Goal: Transaction & Acquisition: Purchase product/service

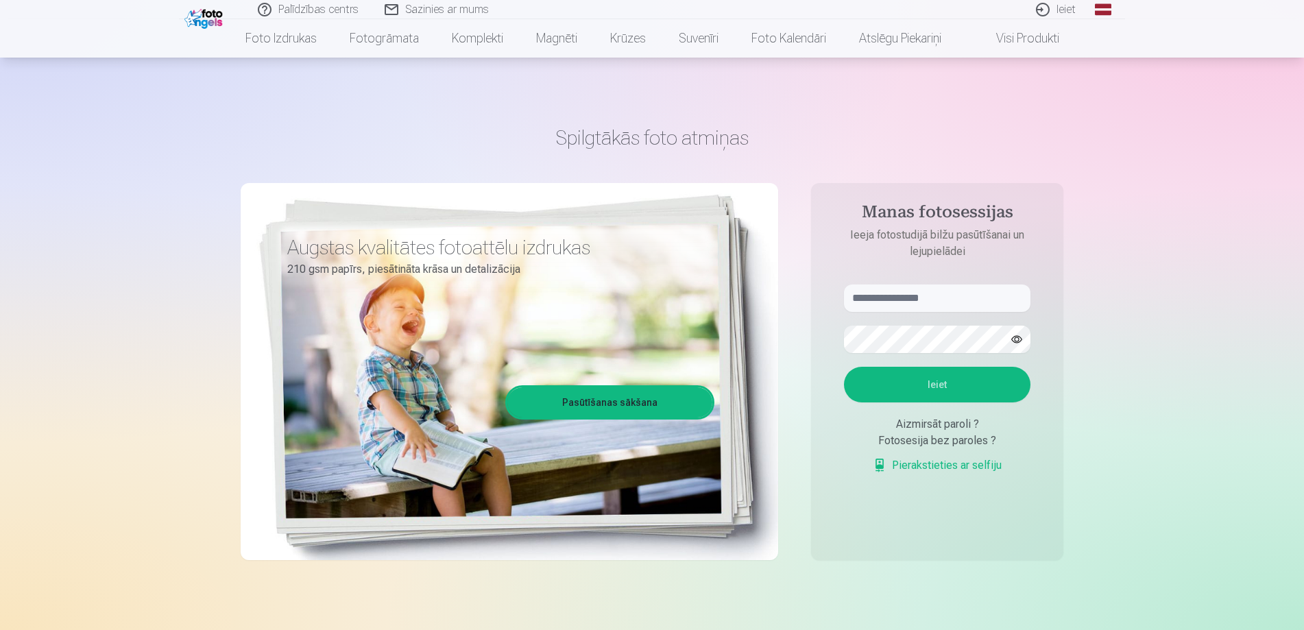
scroll to position [69, 0]
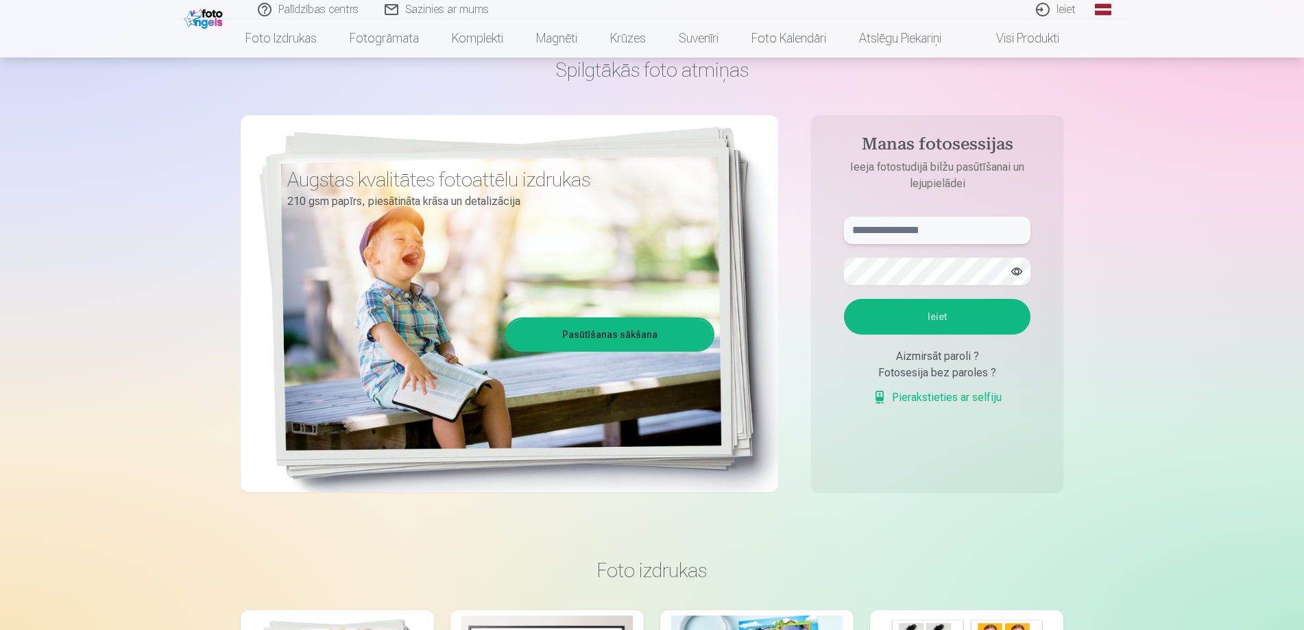
click at [939, 239] on input "text" at bounding box center [937, 230] width 187 height 27
type input "**********"
click at [1013, 265] on button "button" at bounding box center [1017, 272] width 26 height 26
click at [1015, 268] on button "button" at bounding box center [1017, 272] width 26 height 26
click at [1013, 315] on button "Ieiet" at bounding box center [937, 317] width 187 height 36
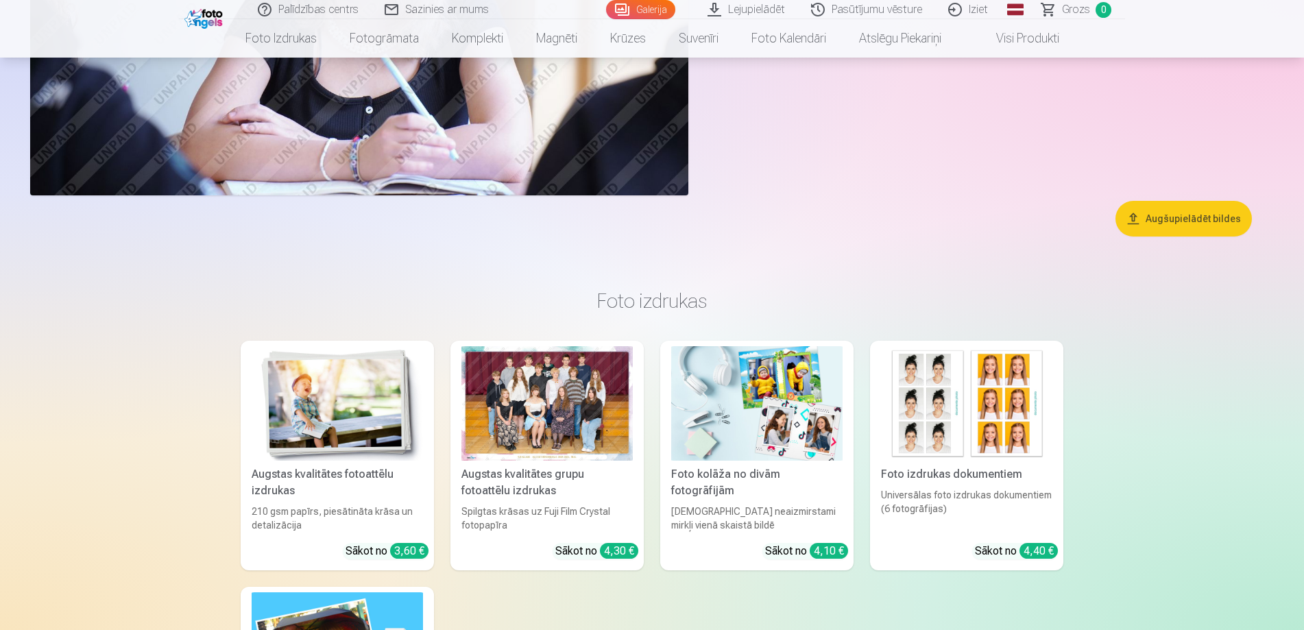
scroll to position [6377, 0]
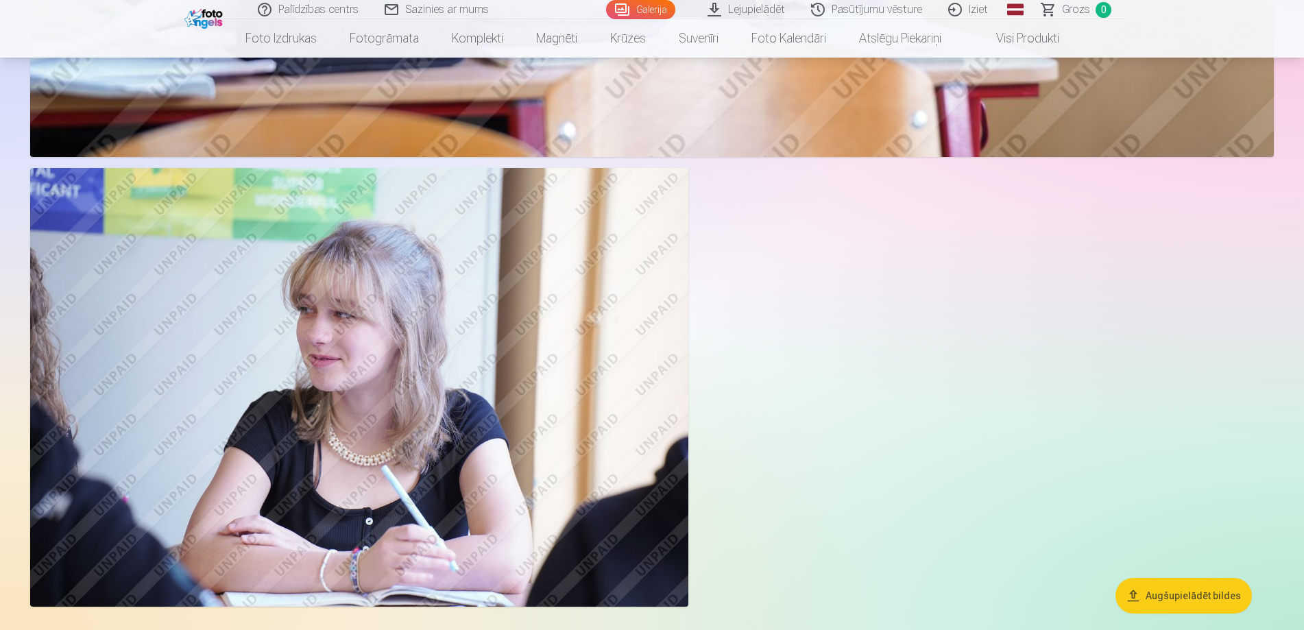
click at [531, 377] on img at bounding box center [359, 387] width 658 height 439
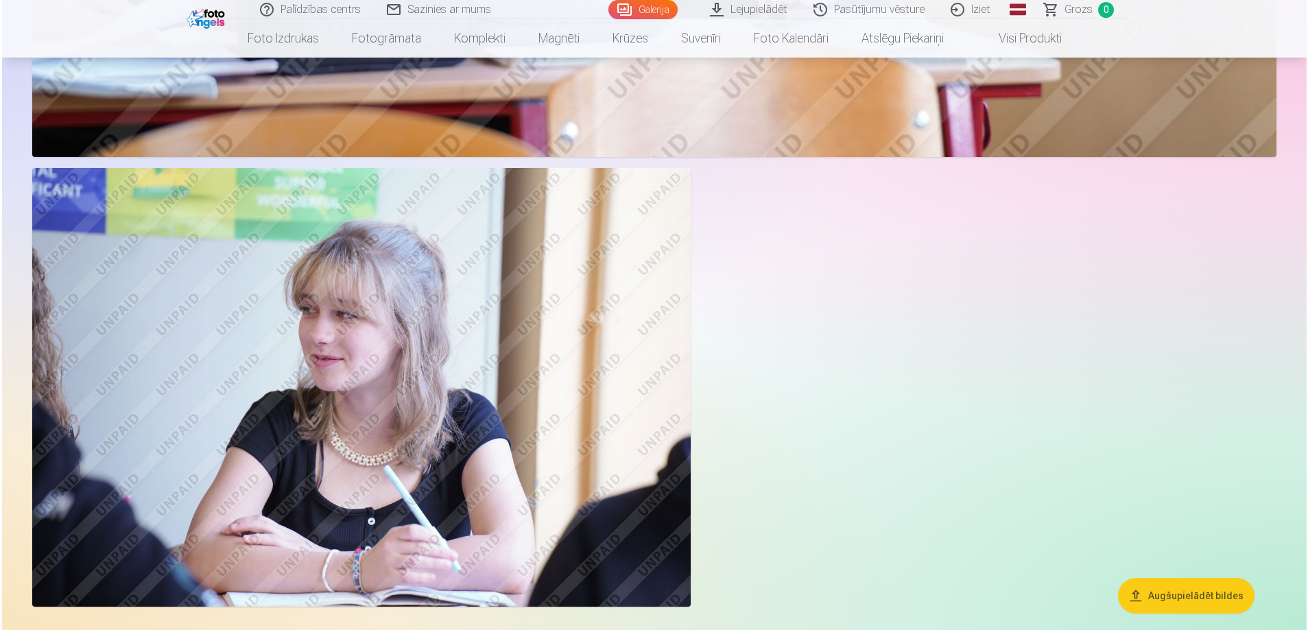
scroll to position [6393, 0]
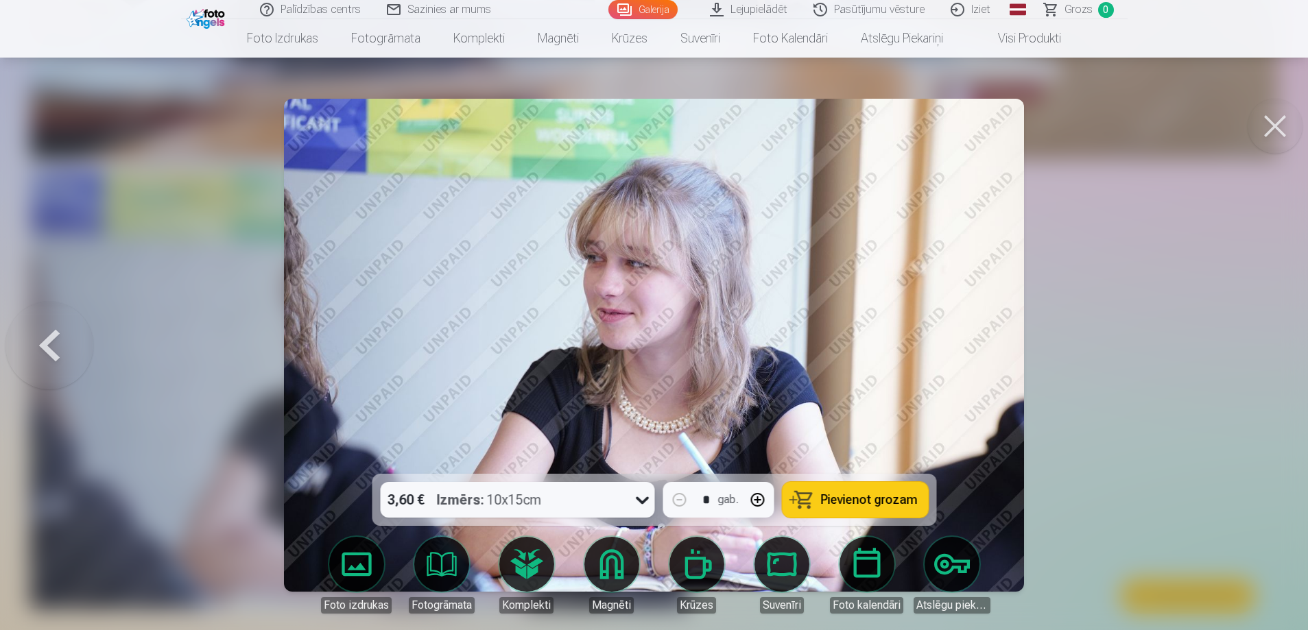
click at [1295, 119] on button at bounding box center [1274, 126] width 55 height 55
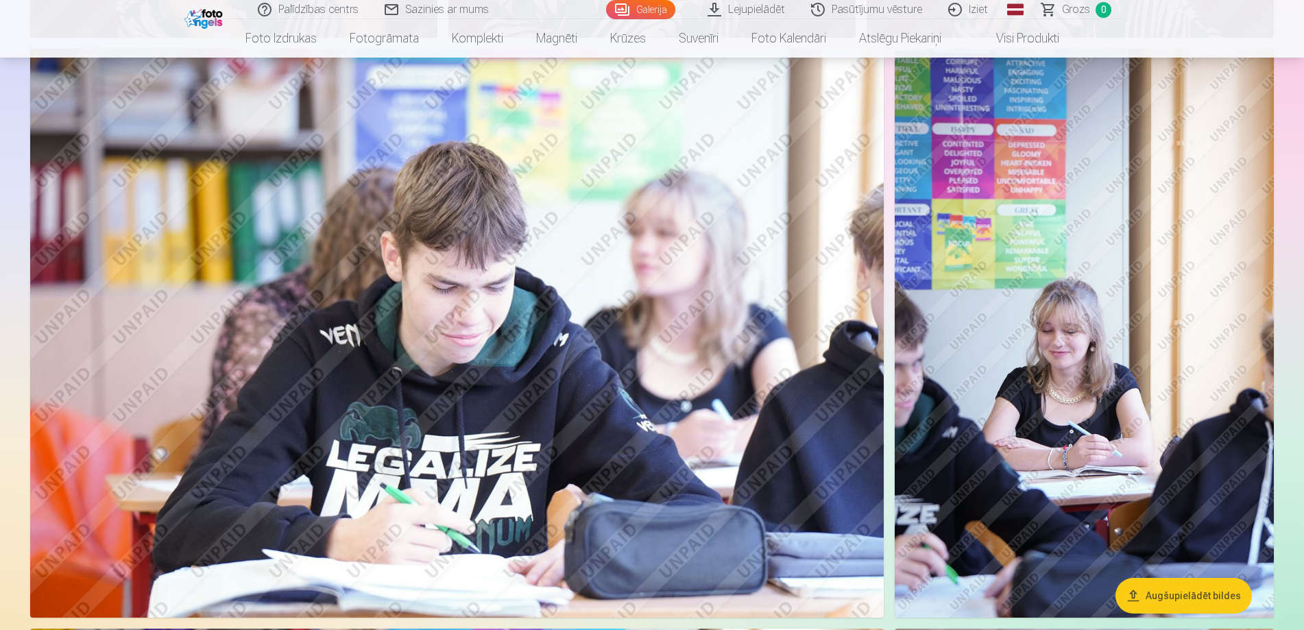
scroll to position [3634, 0]
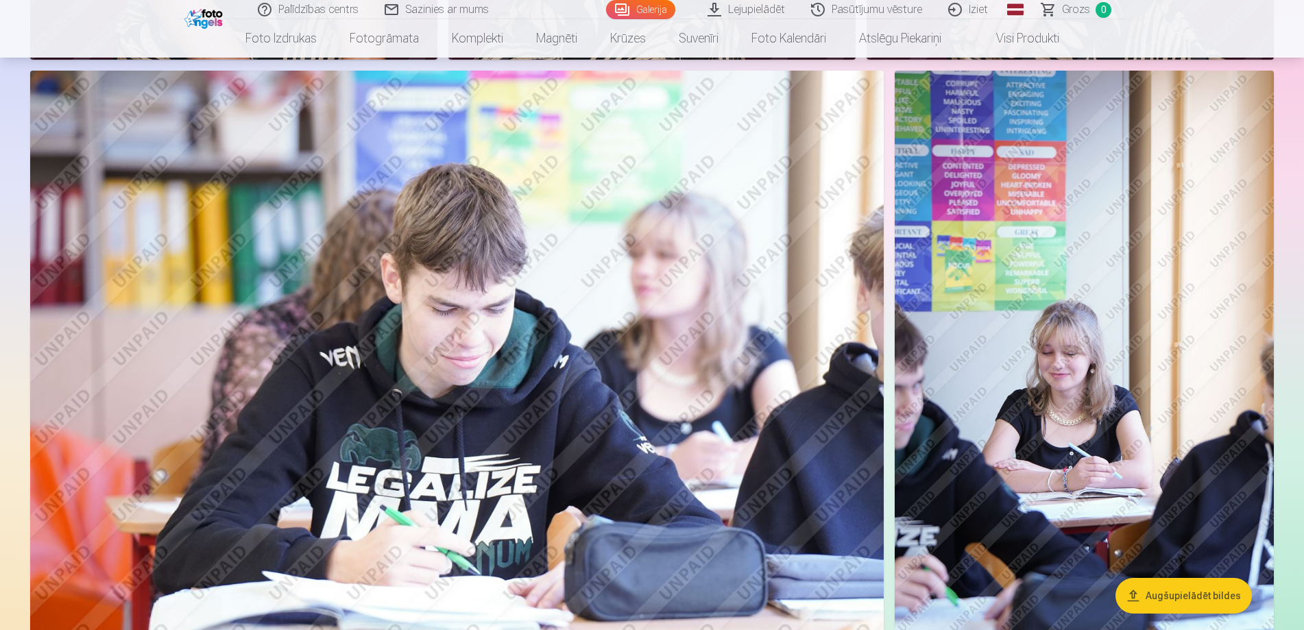
click at [1095, 297] on img at bounding box center [1084, 355] width 379 height 569
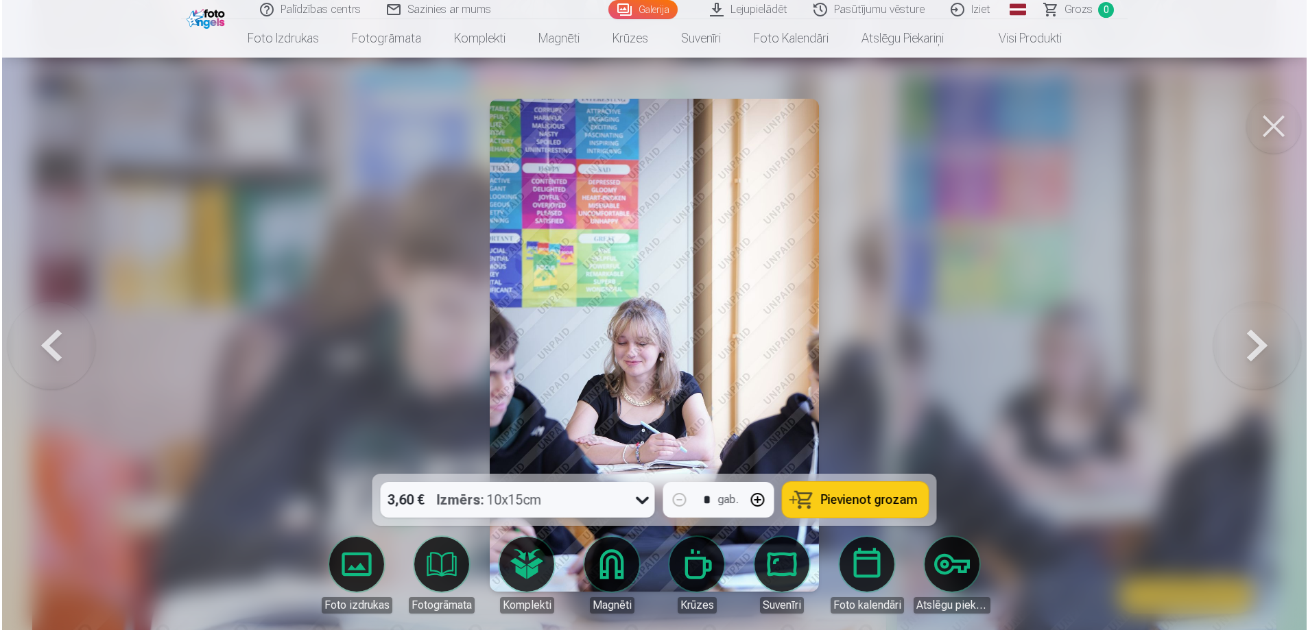
scroll to position [3643, 0]
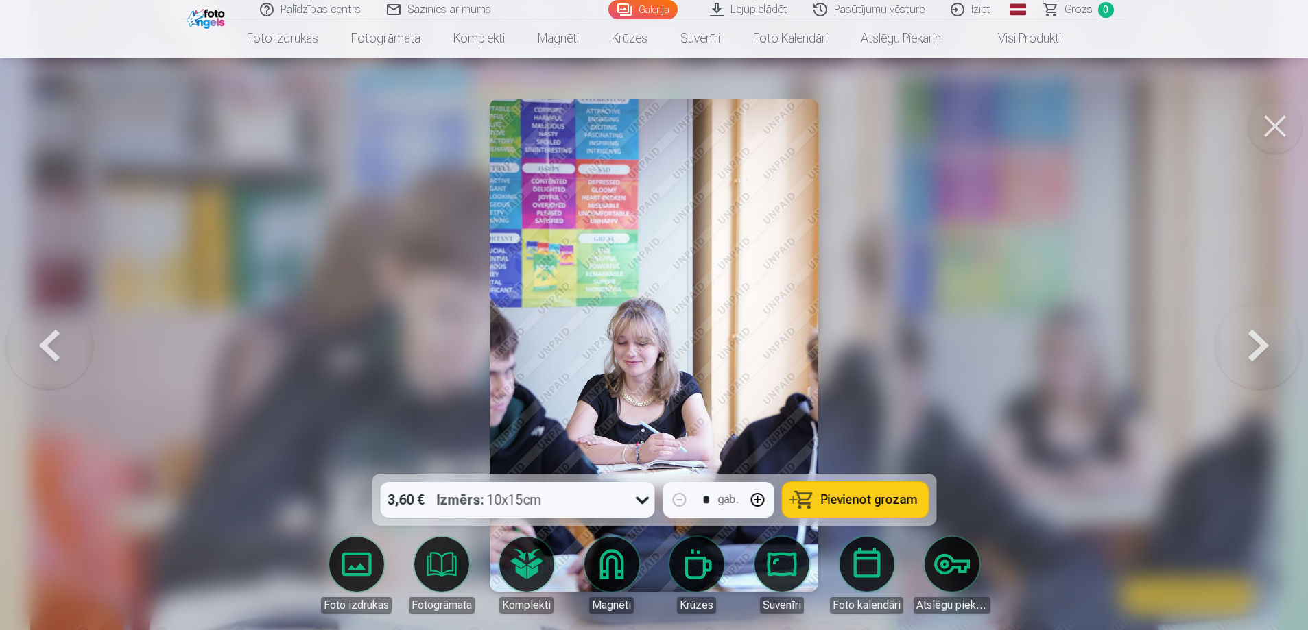
click at [1285, 121] on button at bounding box center [1274, 126] width 55 height 55
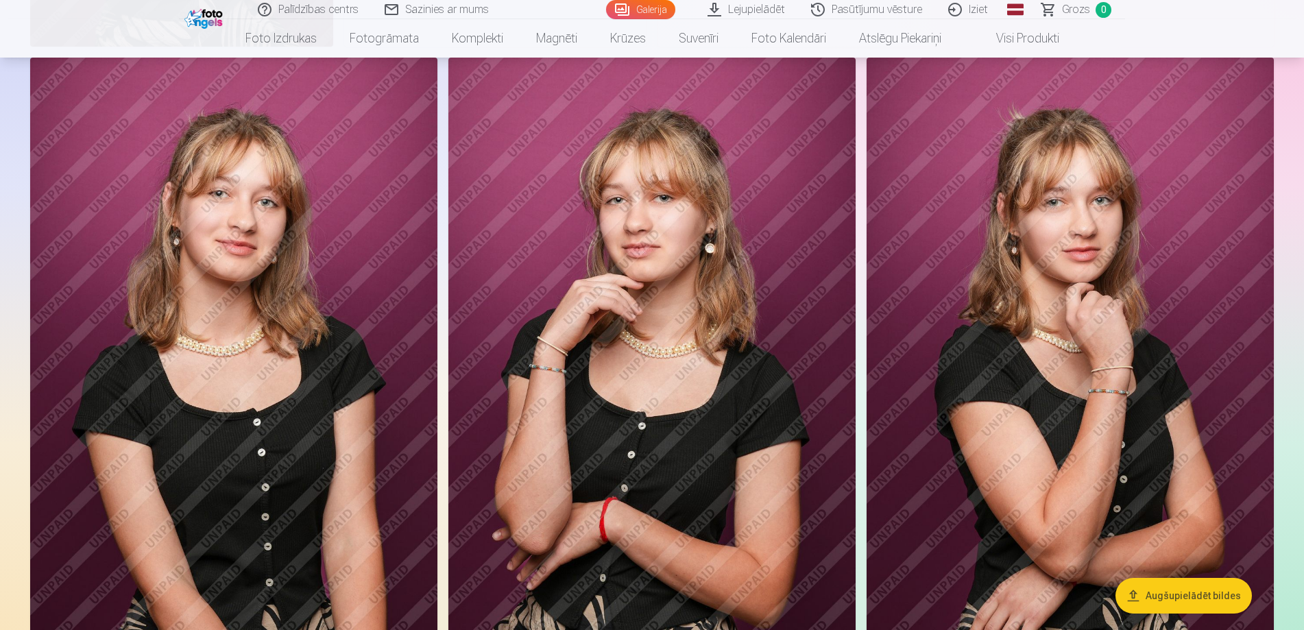
scroll to position [3017, 0]
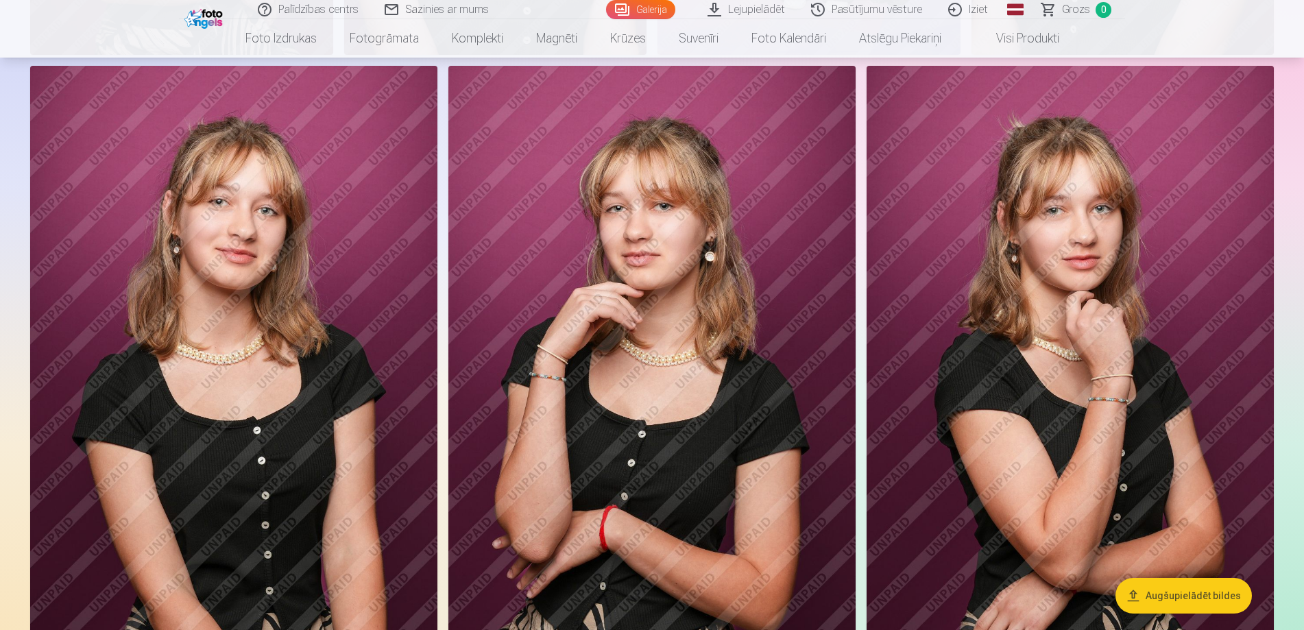
drag, startPoint x: 729, startPoint y: 280, endPoint x: 734, endPoint y: 271, distance: 10.7
click at [734, 271] on img at bounding box center [651, 371] width 407 height 611
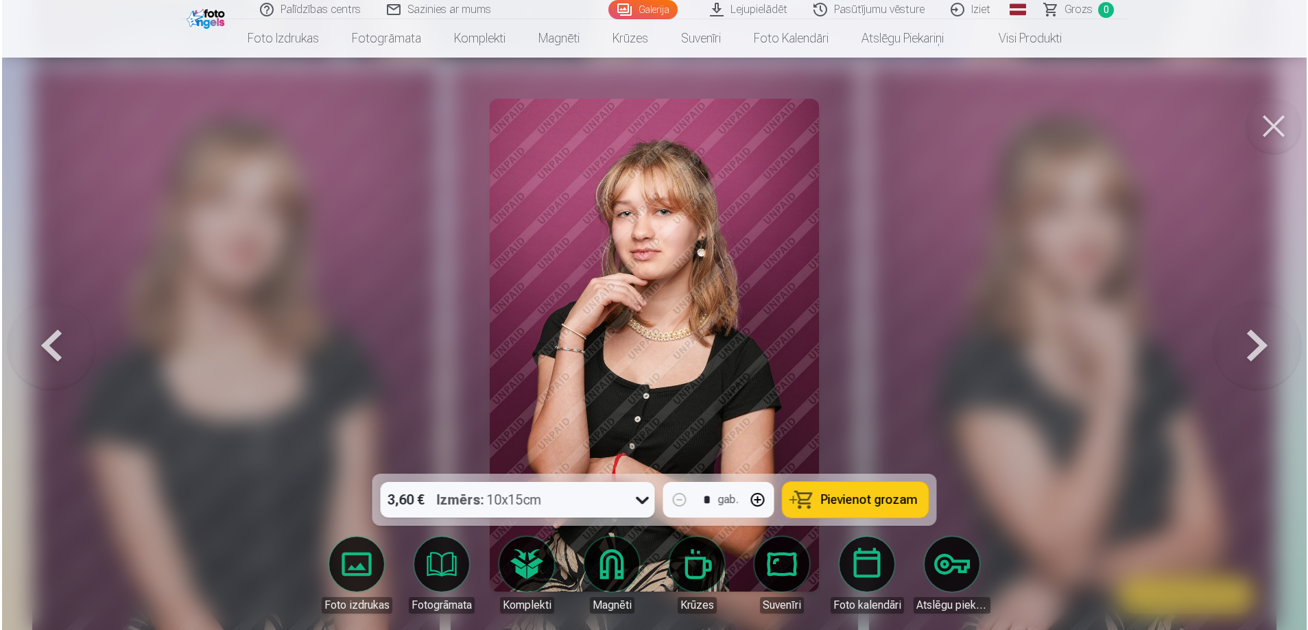
scroll to position [3024, 0]
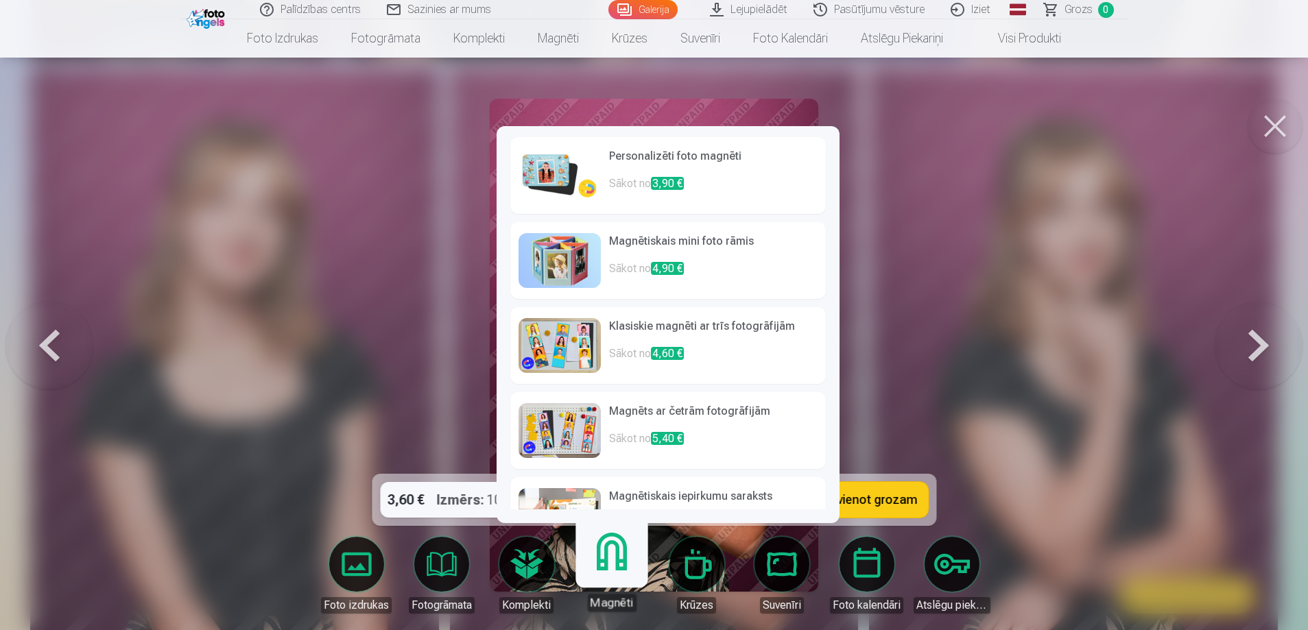
click at [616, 523] on div "Personalizēti foto magnēti Sākot no 3,90 € Magnētiskais mini foto rāmis Sākot n…" at bounding box center [667, 324] width 343 height 397
click at [586, 250] on img at bounding box center [559, 260] width 82 height 55
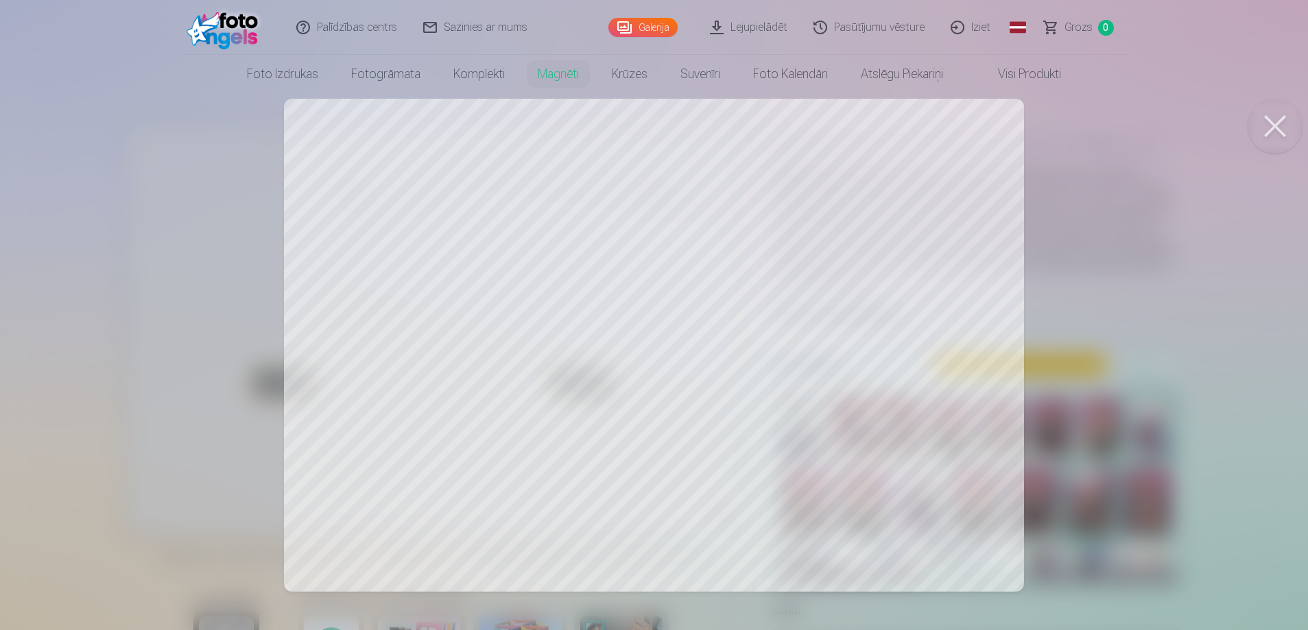
click at [656, 344] on div at bounding box center [654, 315] width 1308 height 630
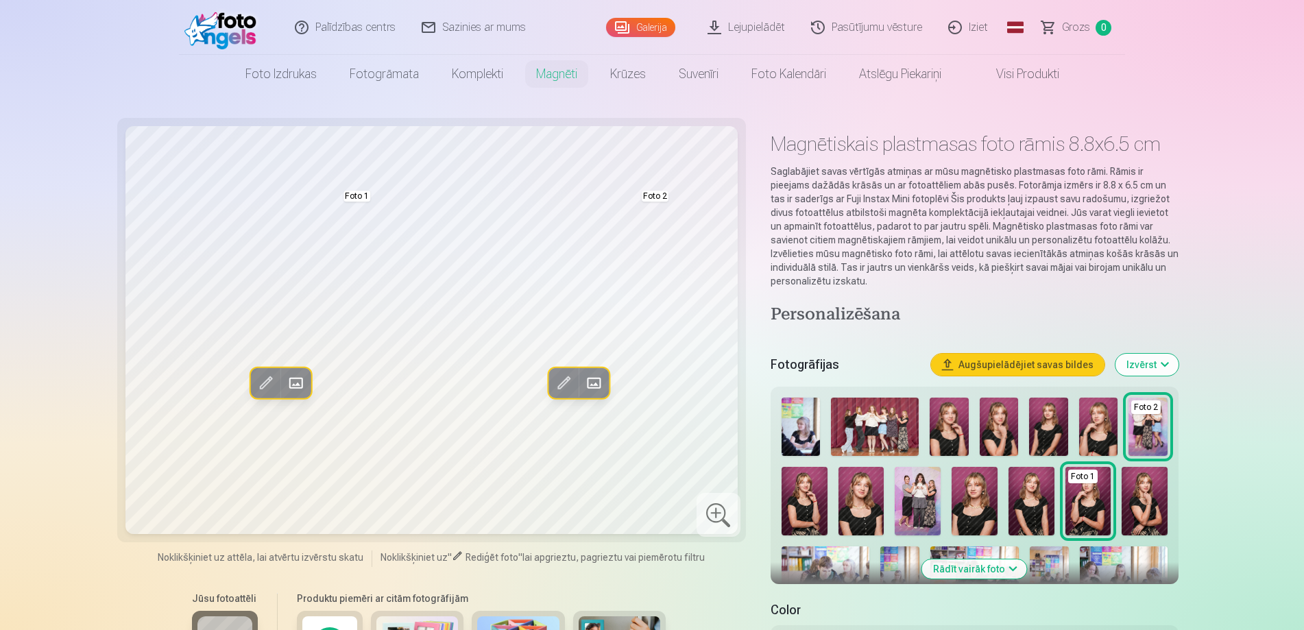
click at [267, 373] on span at bounding box center [265, 383] width 22 height 22
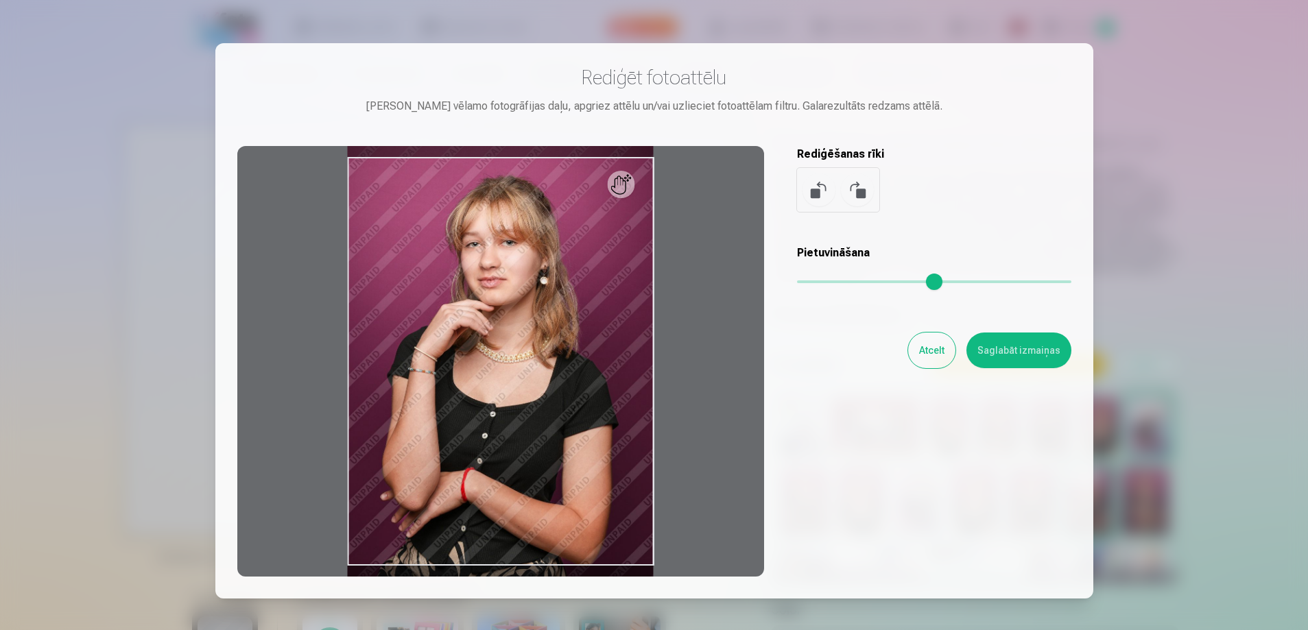
click at [925, 335] on button "Atcelt" at bounding box center [931, 351] width 47 height 36
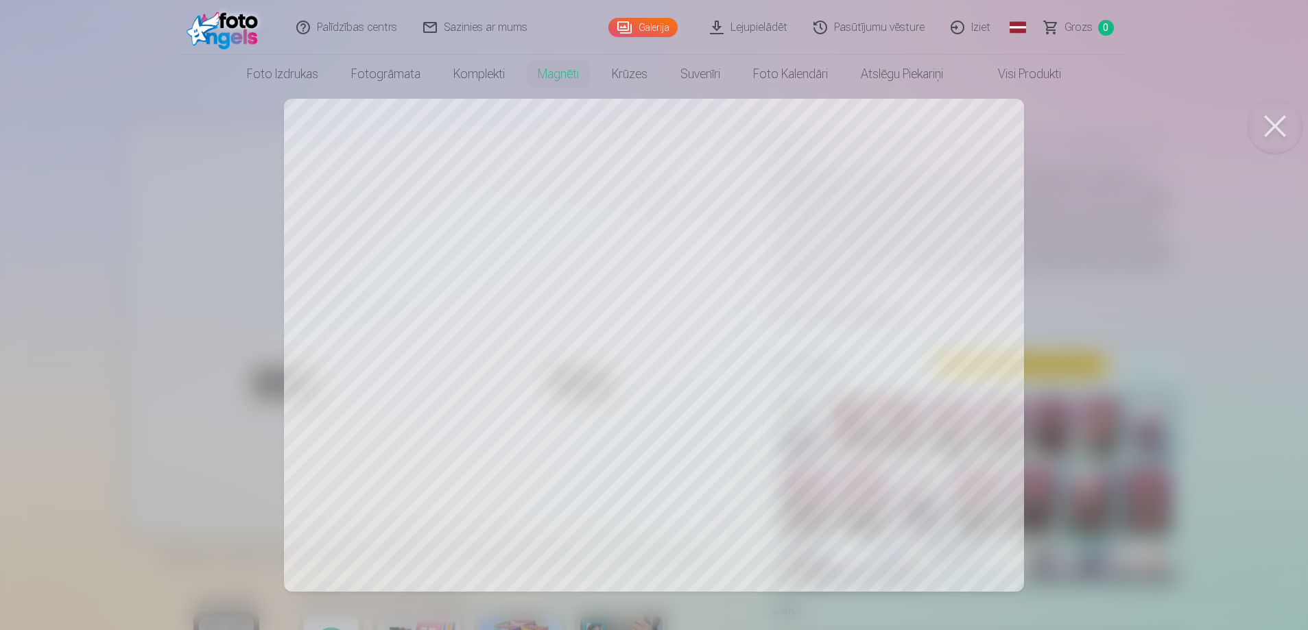
click at [1258, 106] on button at bounding box center [1274, 126] width 55 height 55
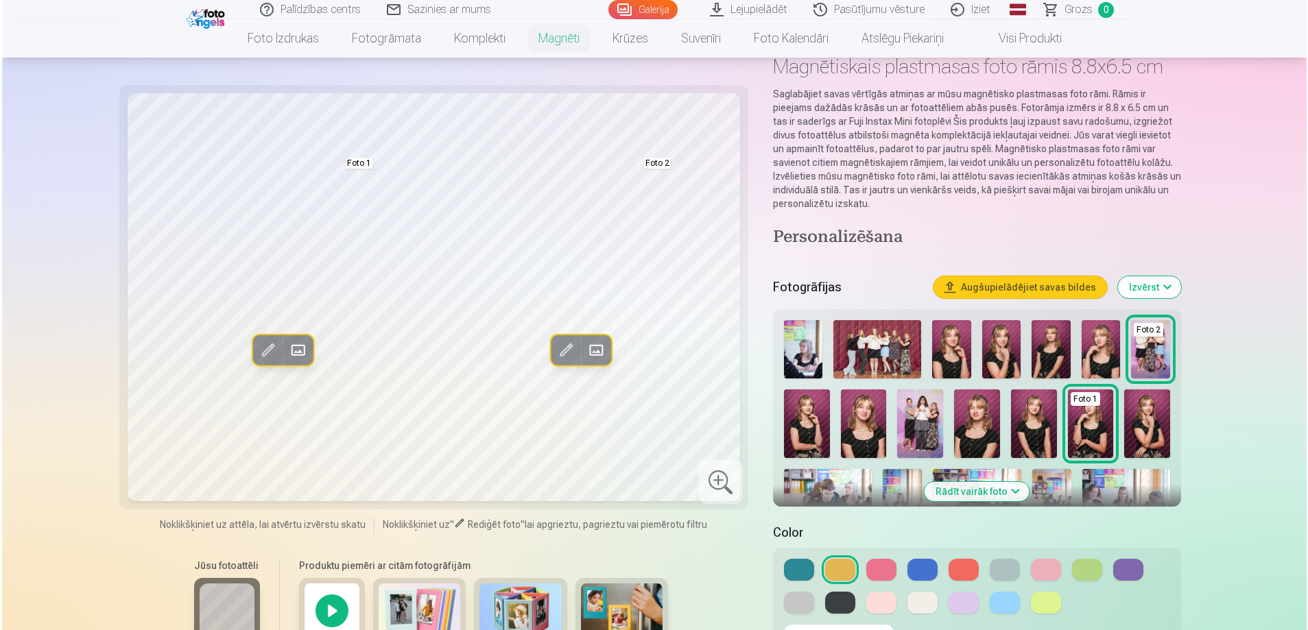
scroll to position [137, 0]
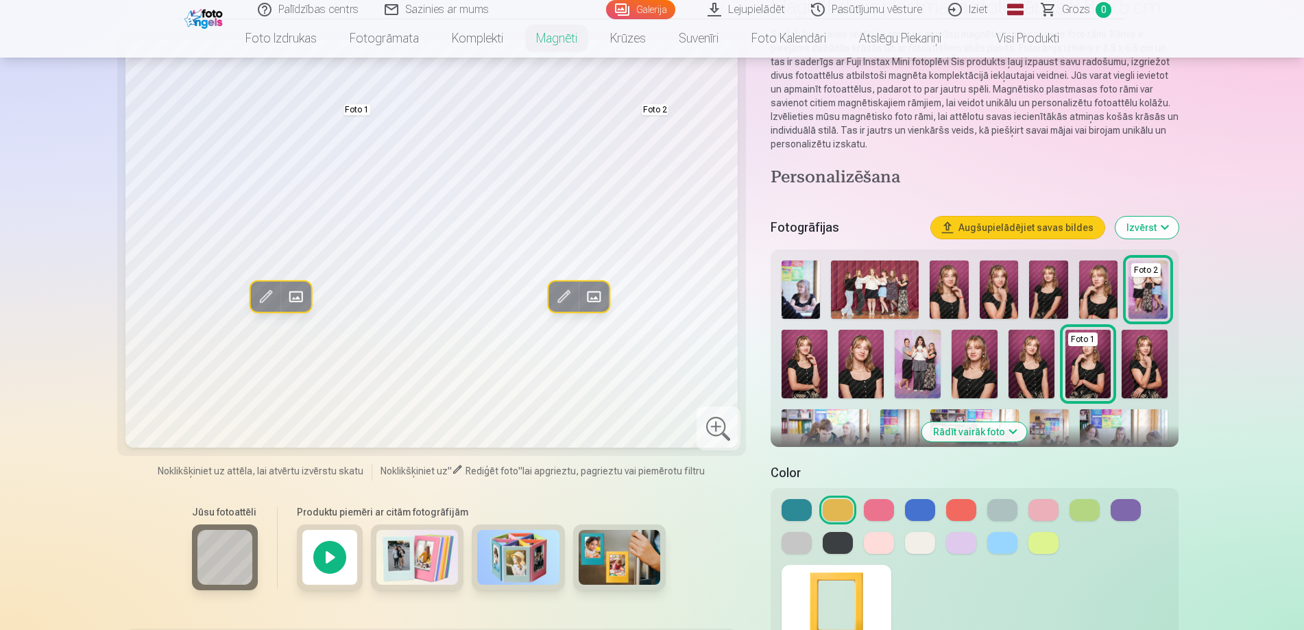
click at [994, 508] on button at bounding box center [1002, 510] width 30 height 22
click at [598, 291] on span at bounding box center [594, 297] width 22 height 22
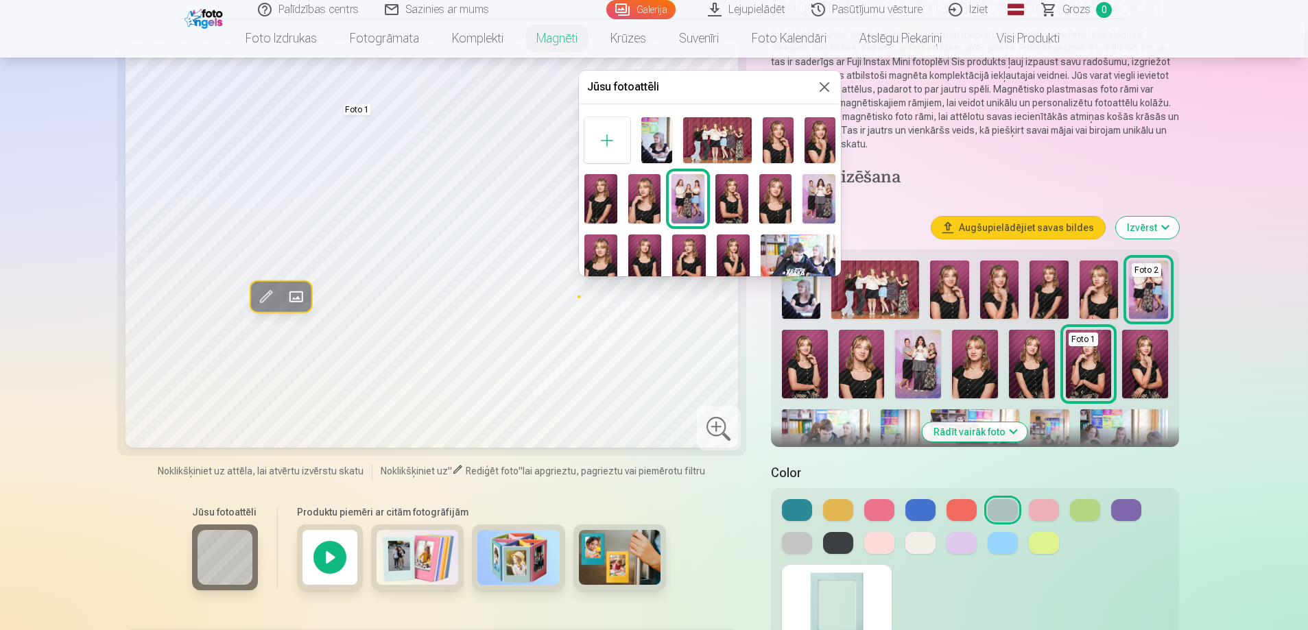
click at [612, 202] on img at bounding box center [600, 198] width 33 height 49
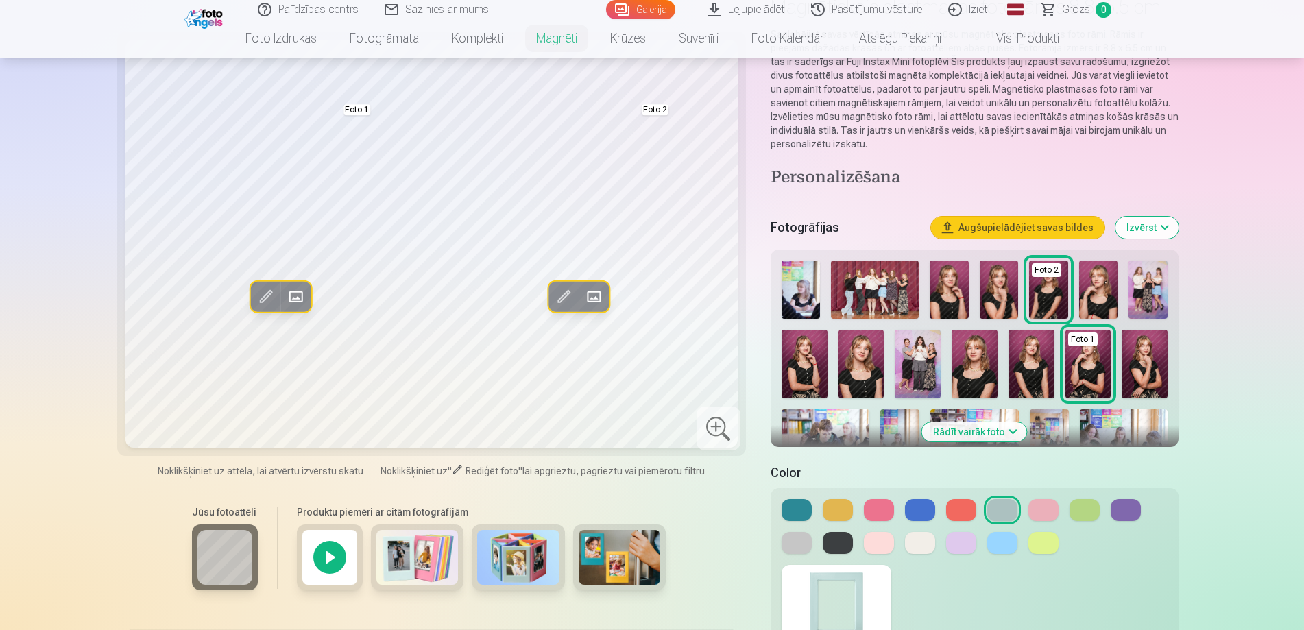
click at [606, 295] on button "Aizstāt" at bounding box center [594, 297] width 30 height 30
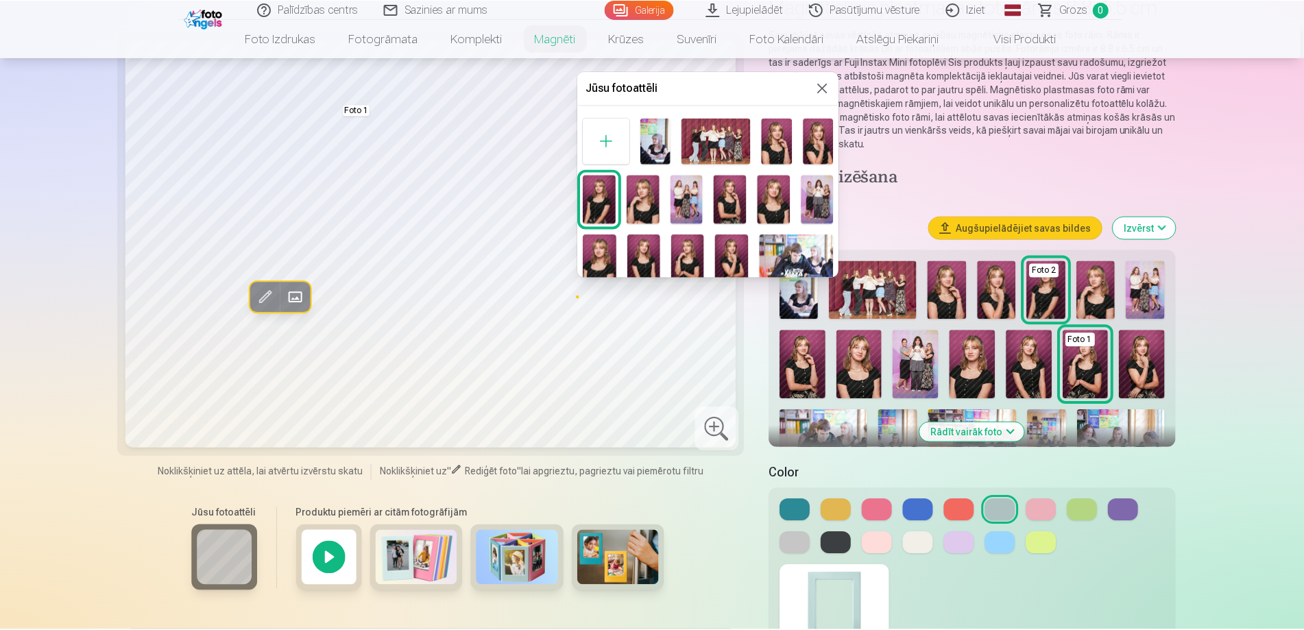
scroll to position [69, 0]
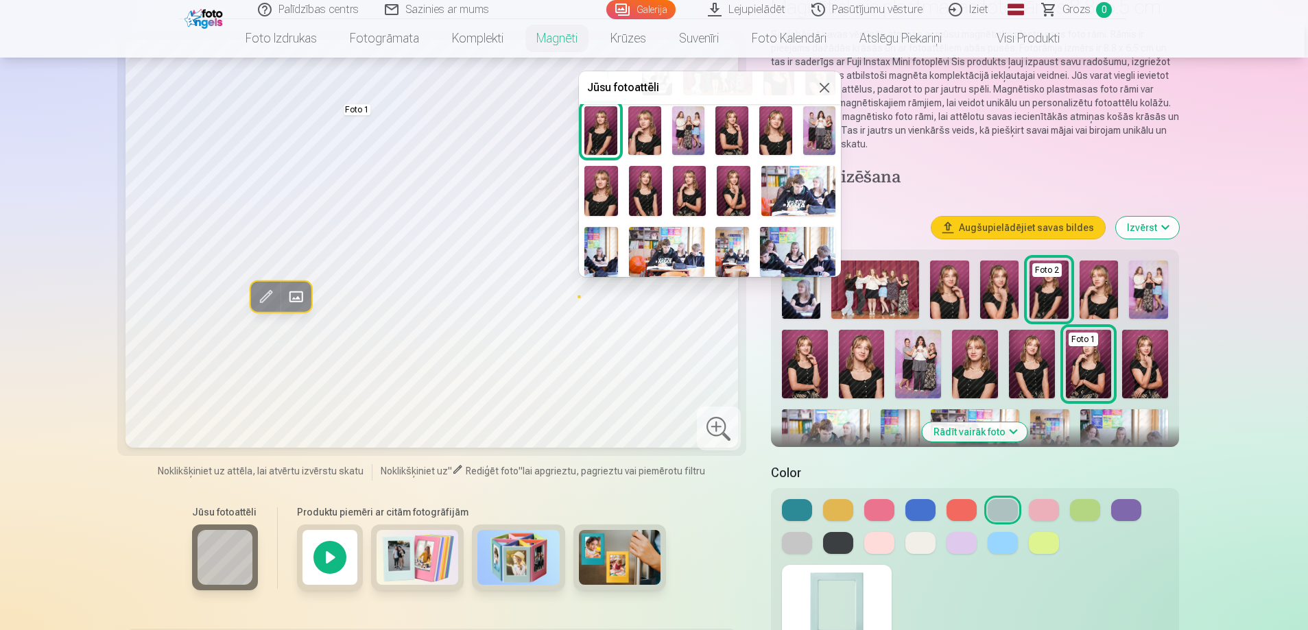
click at [730, 141] on img at bounding box center [731, 130] width 33 height 49
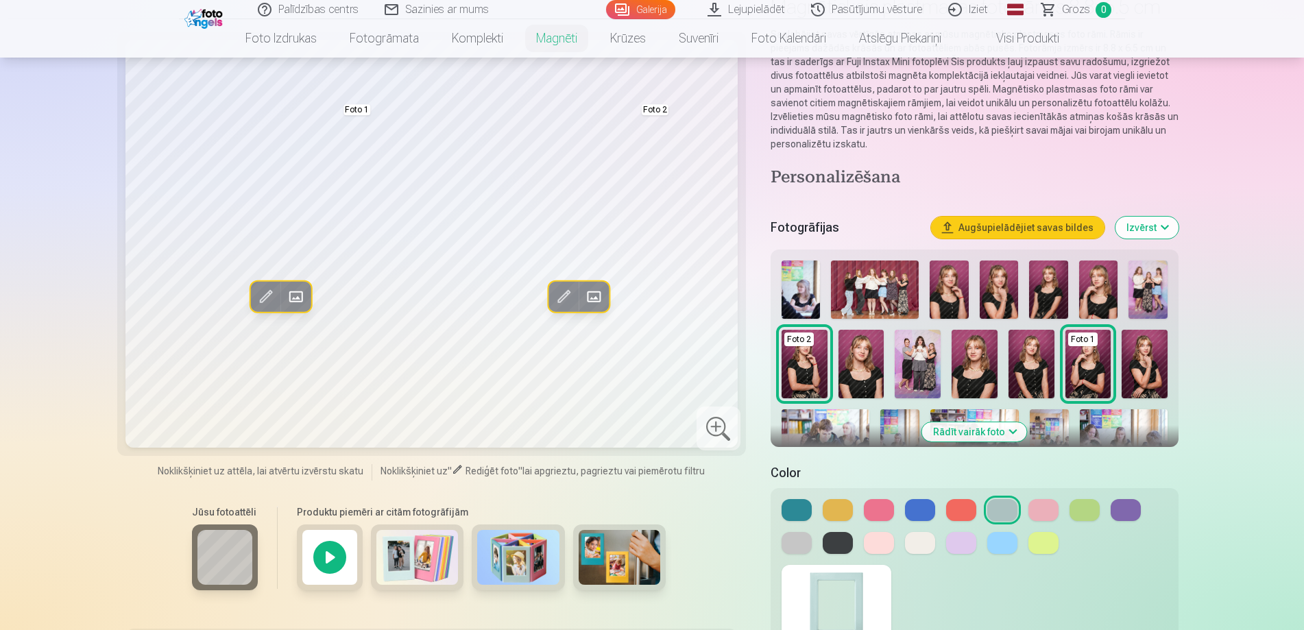
click at [594, 288] on span at bounding box center [594, 297] width 22 height 22
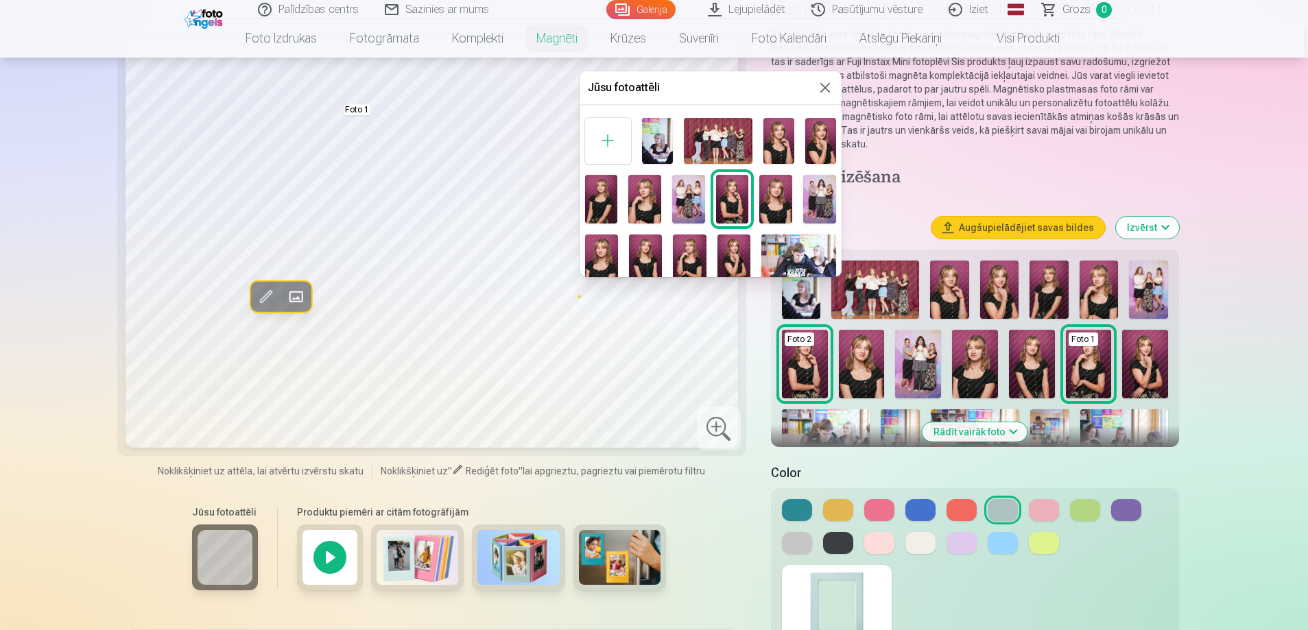
click at [808, 147] on img at bounding box center [820, 141] width 31 height 46
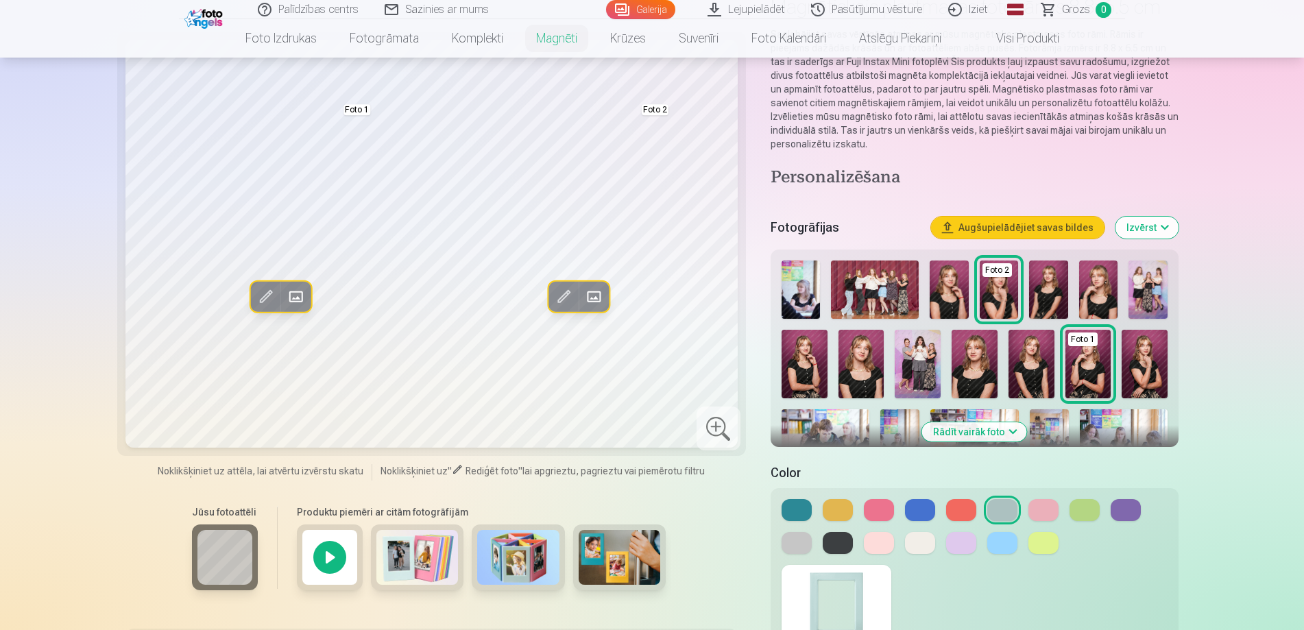
click at [601, 288] on span at bounding box center [594, 297] width 22 height 22
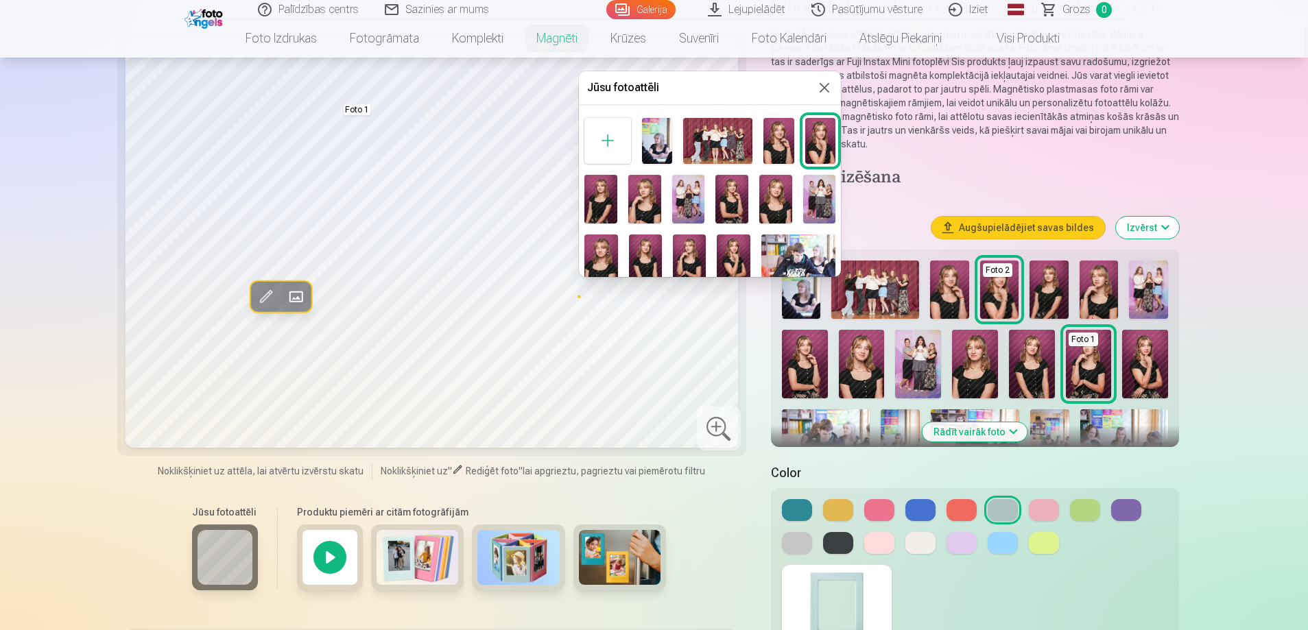
click at [600, 211] on img at bounding box center [600, 199] width 33 height 49
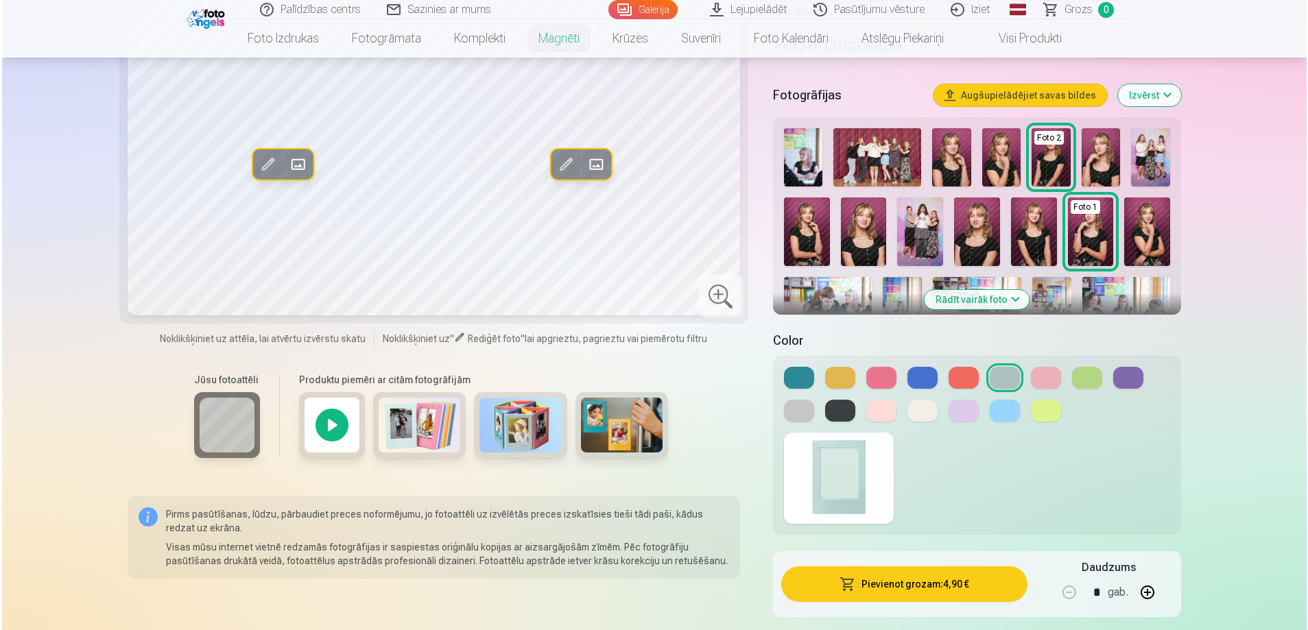
scroll to position [343, 0]
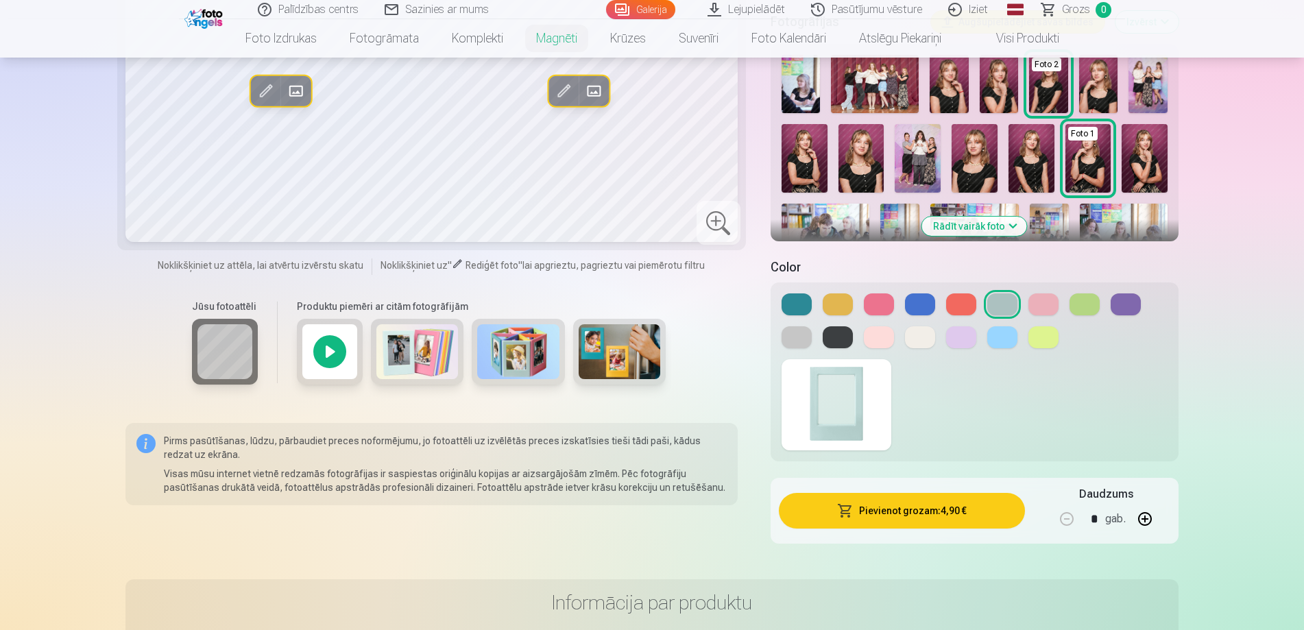
click at [974, 514] on button "Pievienot grozam : 4,90 €" at bounding box center [902, 511] width 246 height 36
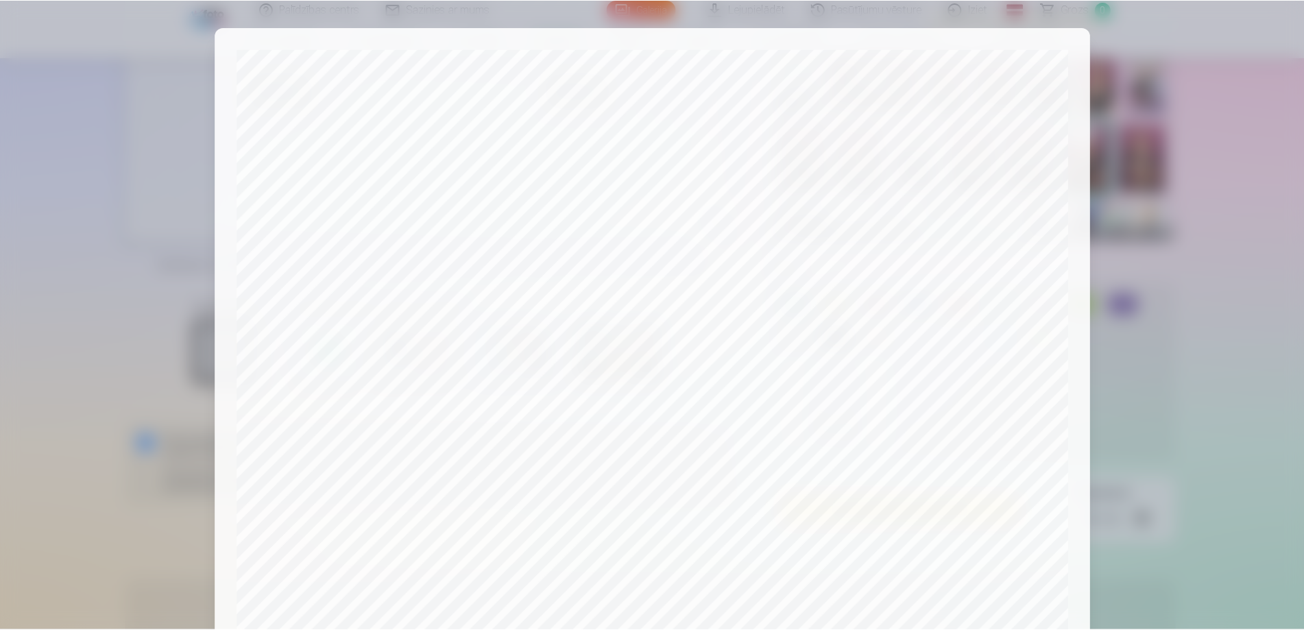
scroll to position [357, 0]
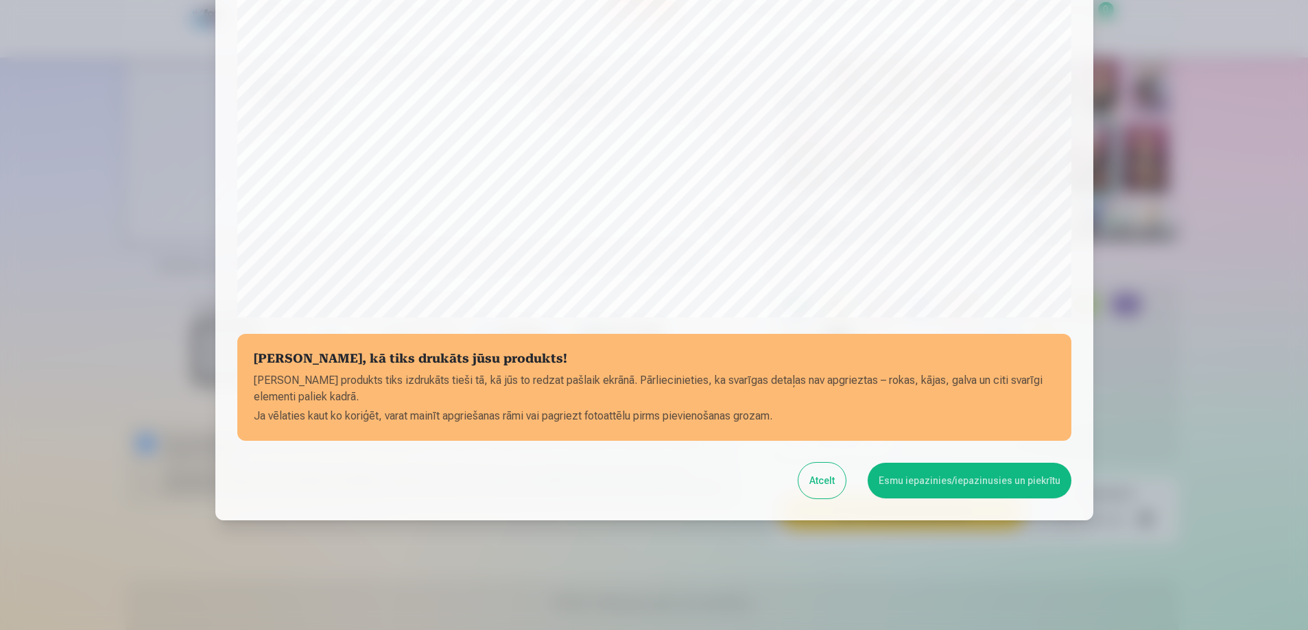
click at [892, 488] on button "Esmu iepazinies/iepazinusies un piekrītu" at bounding box center [969, 481] width 204 height 36
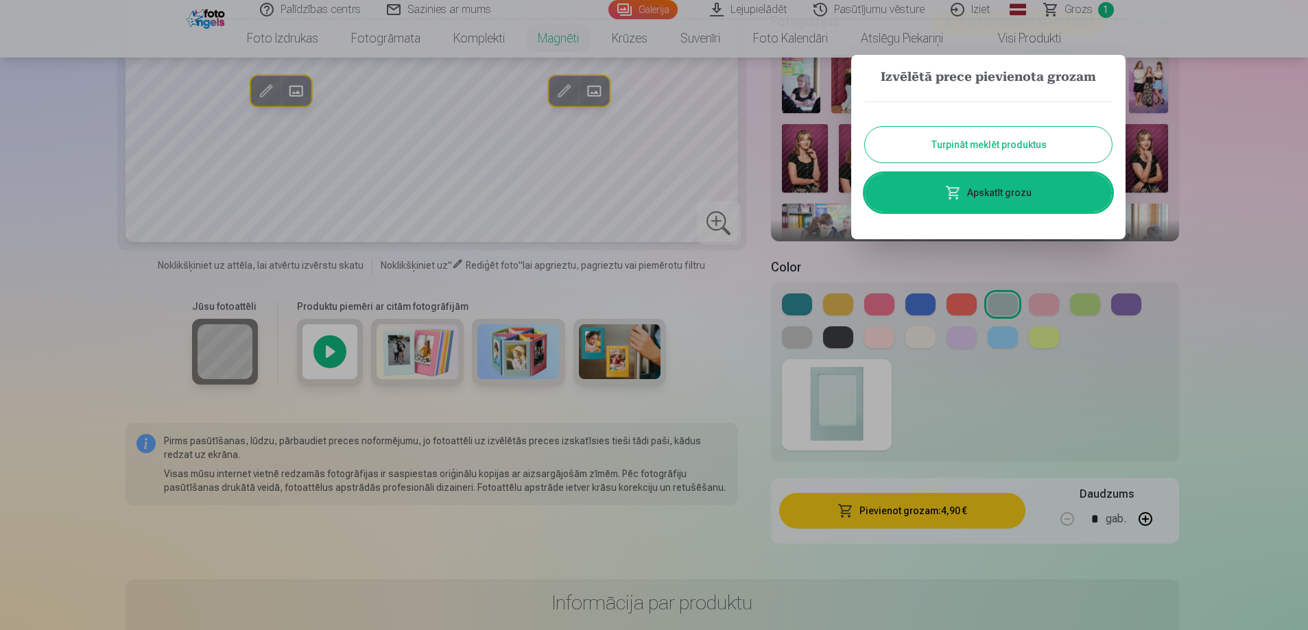
click at [961, 150] on button "Turpināt meklēt produktus" at bounding box center [988, 145] width 247 height 36
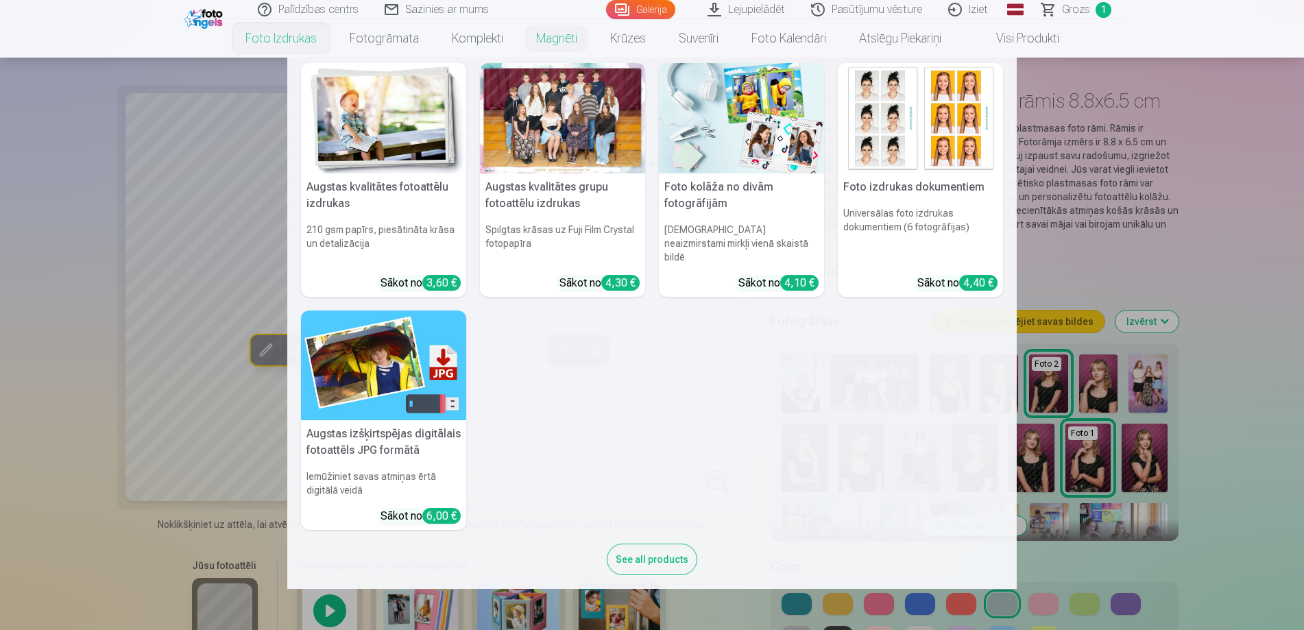
scroll to position [206, 0]
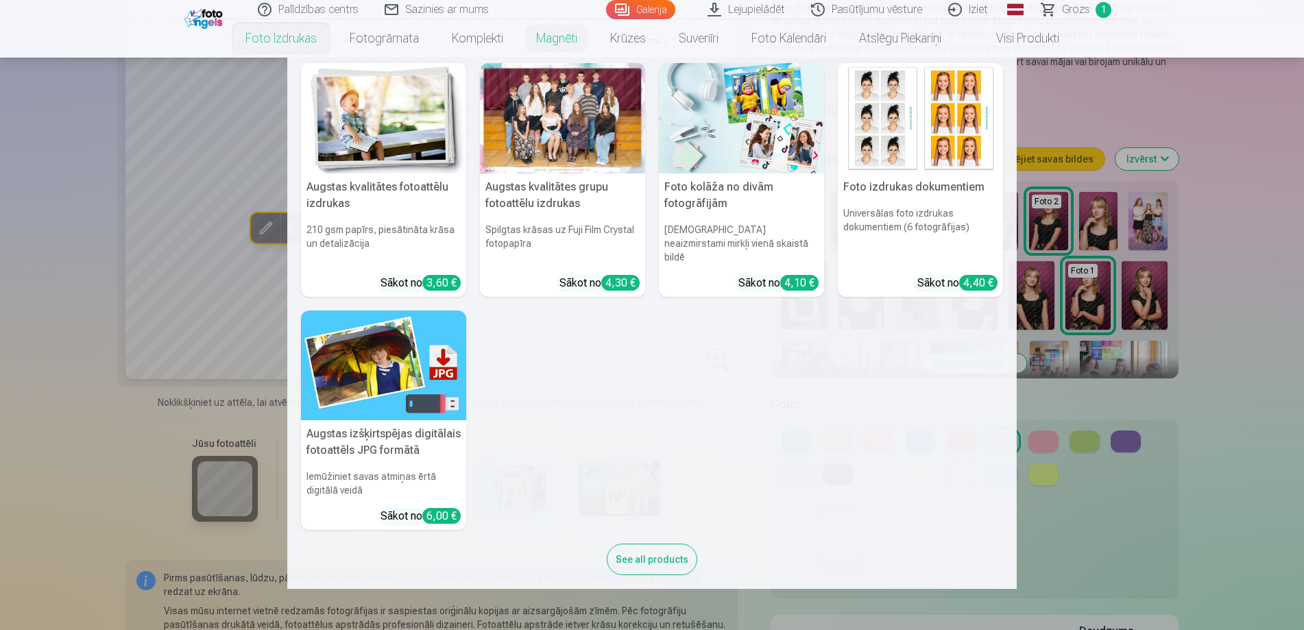
click at [31, 344] on nav "Augstas kvalitātes fotoattēlu izdrukas 210 gsm papīrs, piesātināta krāsa un det…" at bounding box center [652, 323] width 1304 height 531
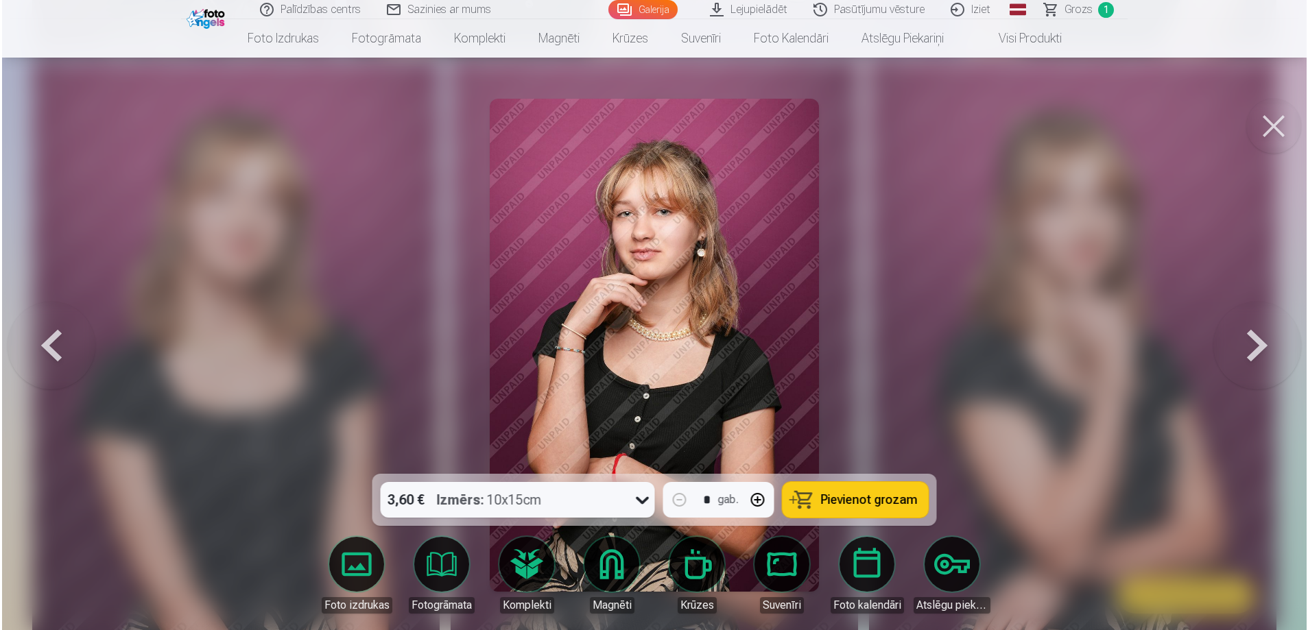
scroll to position [2887, 0]
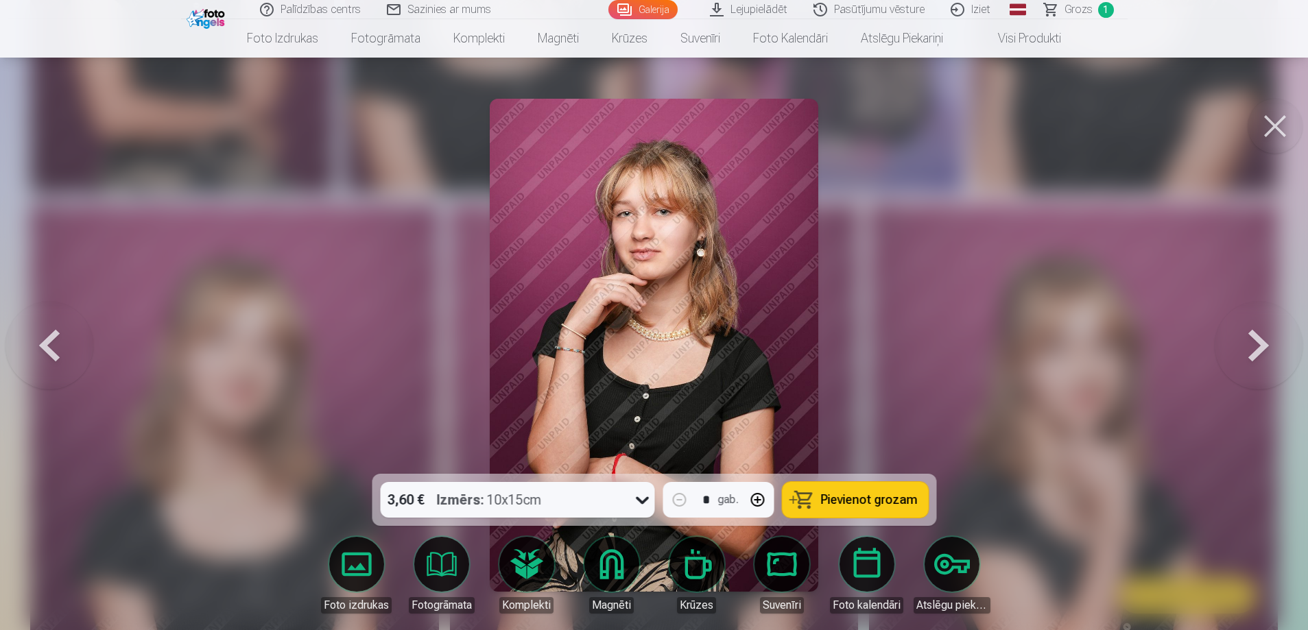
click at [1280, 116] on button at bounding box center [1274, 126] width 55 height 55
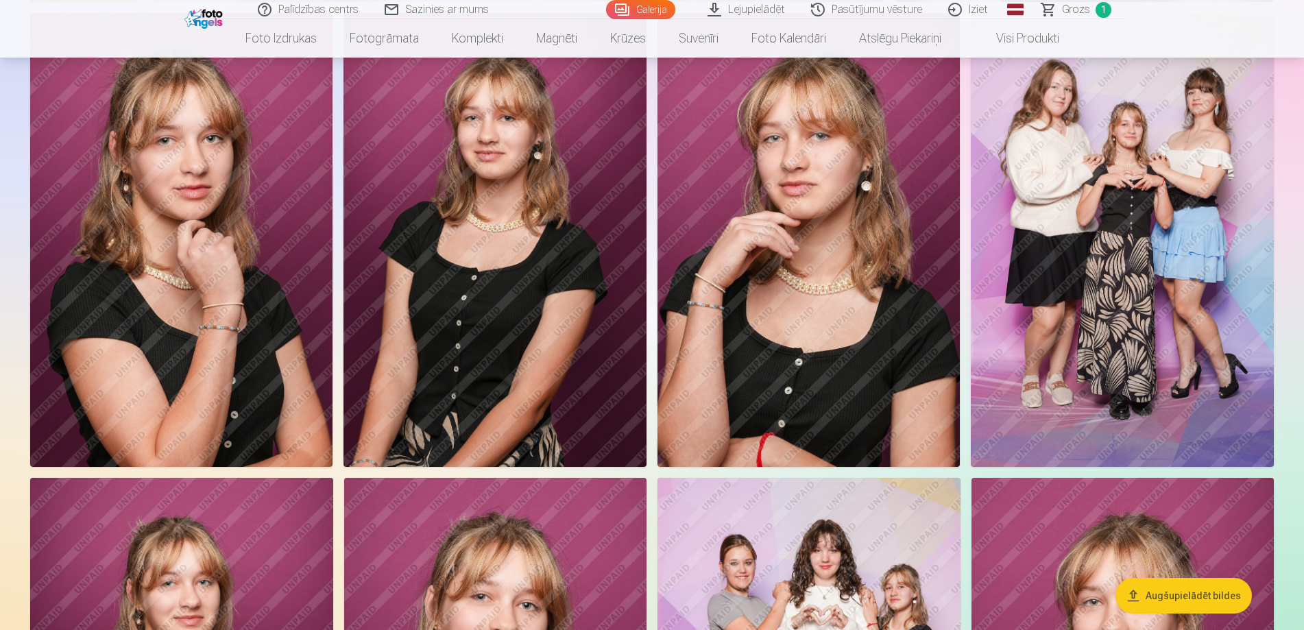
scroll to position [2057, 0]
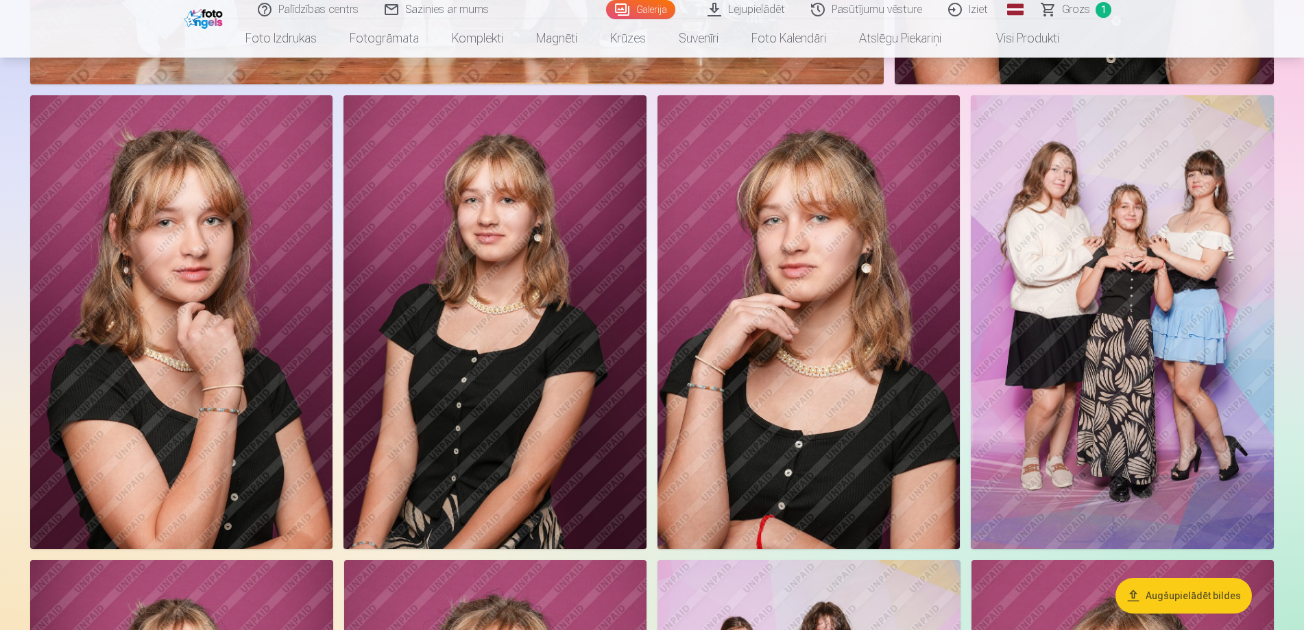
drag, startPoint x: 1066, startPoint y: 200, endPoint x: 1068, endPoint y: 177, distance: 23.5
click at [1068, 177] on img at bounding box center [1122, 322] width 303 height 455
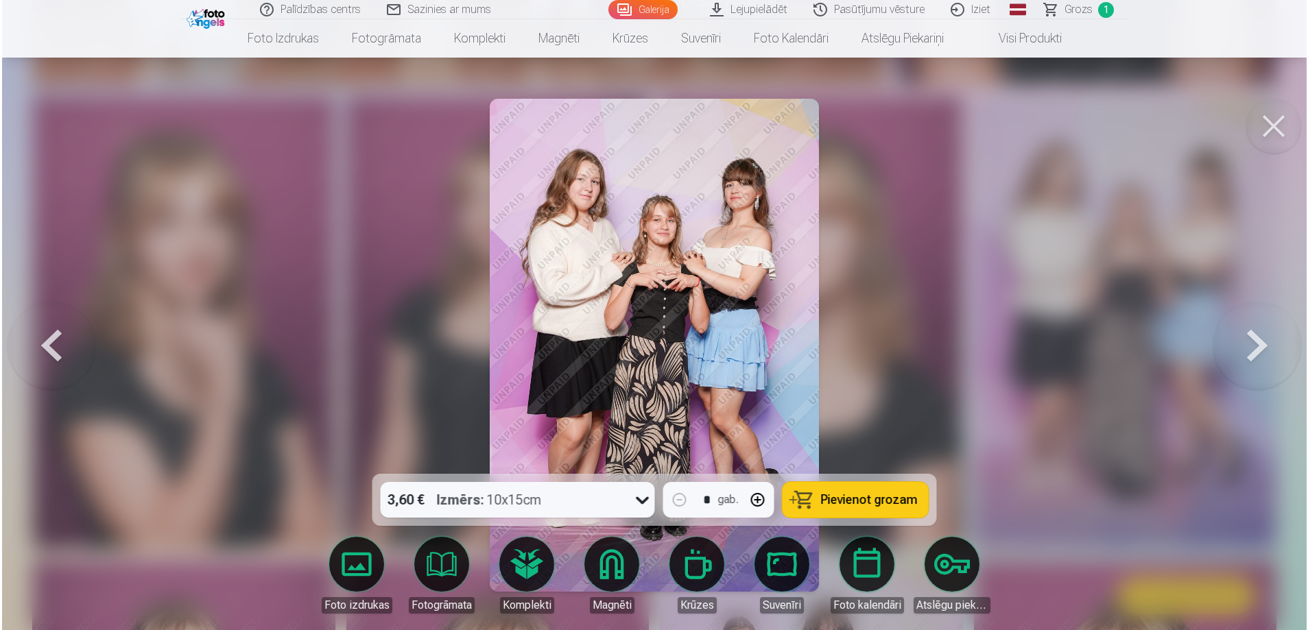
scroll to position [2061, 0]
click at [824, 498] on span "Pievienot grozam" at bounding box center [868, 500] width 97 height 12
click at [1287, 128] on button at bounding box center [1274, 126] width 55 height 55
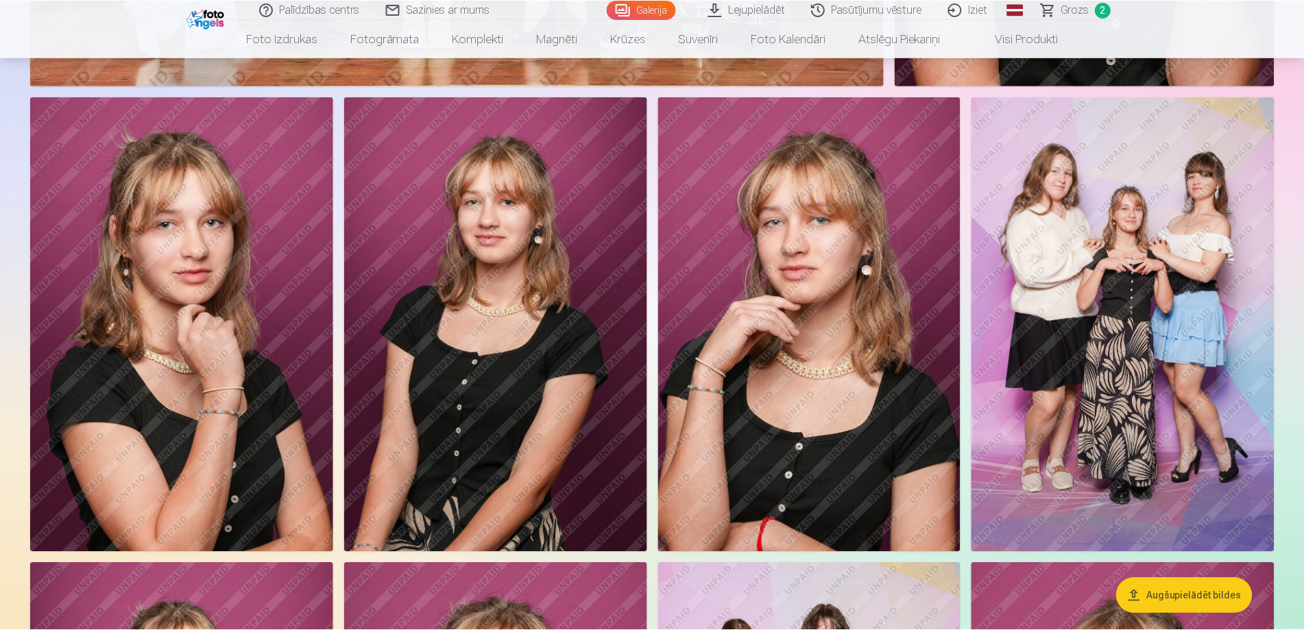
scroll to position [2057, 0]
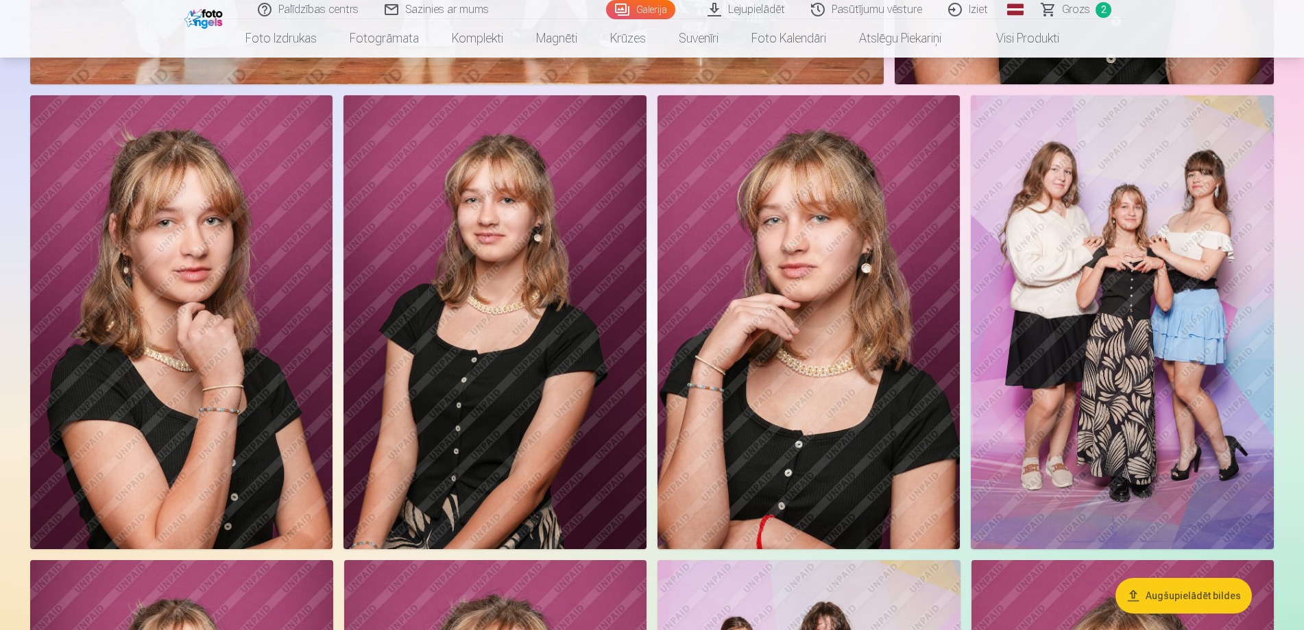
click at [1064, 278] on img at bounding box center [1122, 322] width 303 height 455
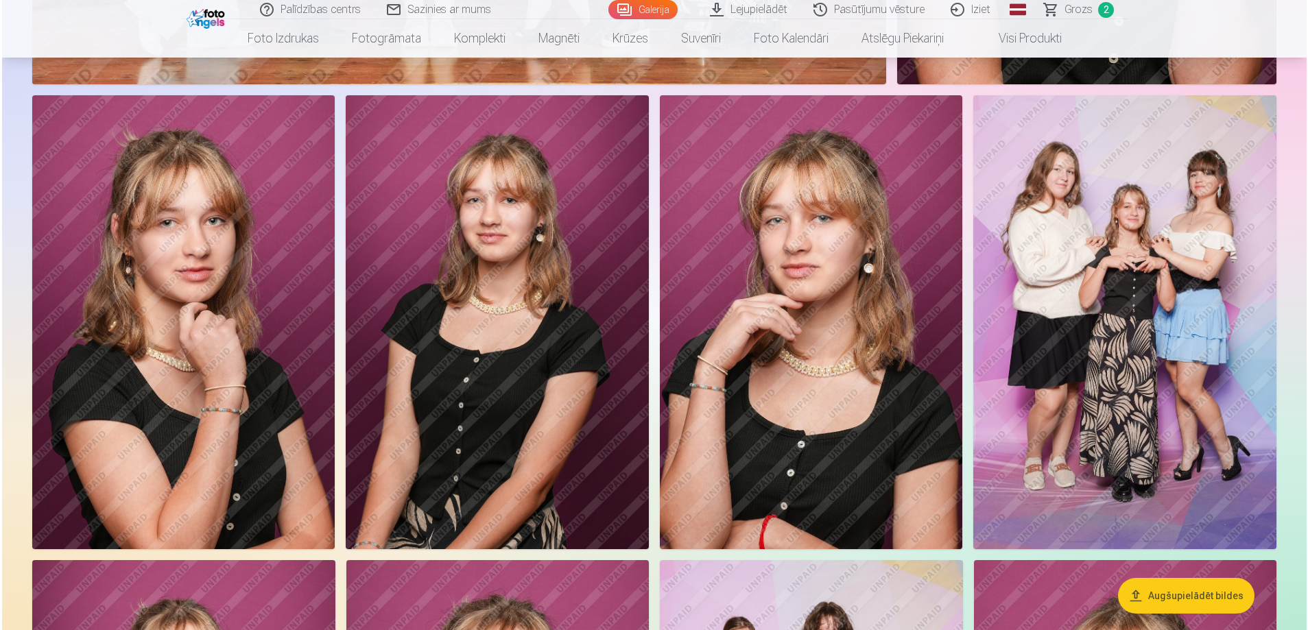
scroll to position [2061, 0]
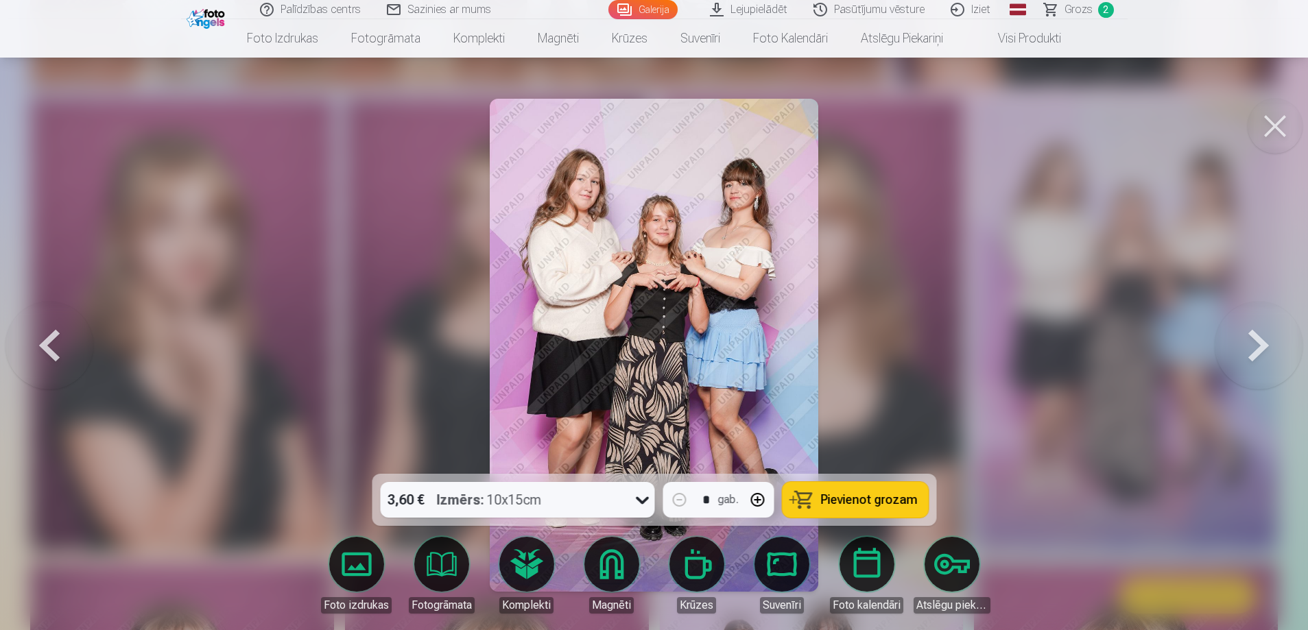
click at [603, 486] on div "3,60 € Izmērs : 10x15cm" at bounding box center [504, 500] width 248 height 36
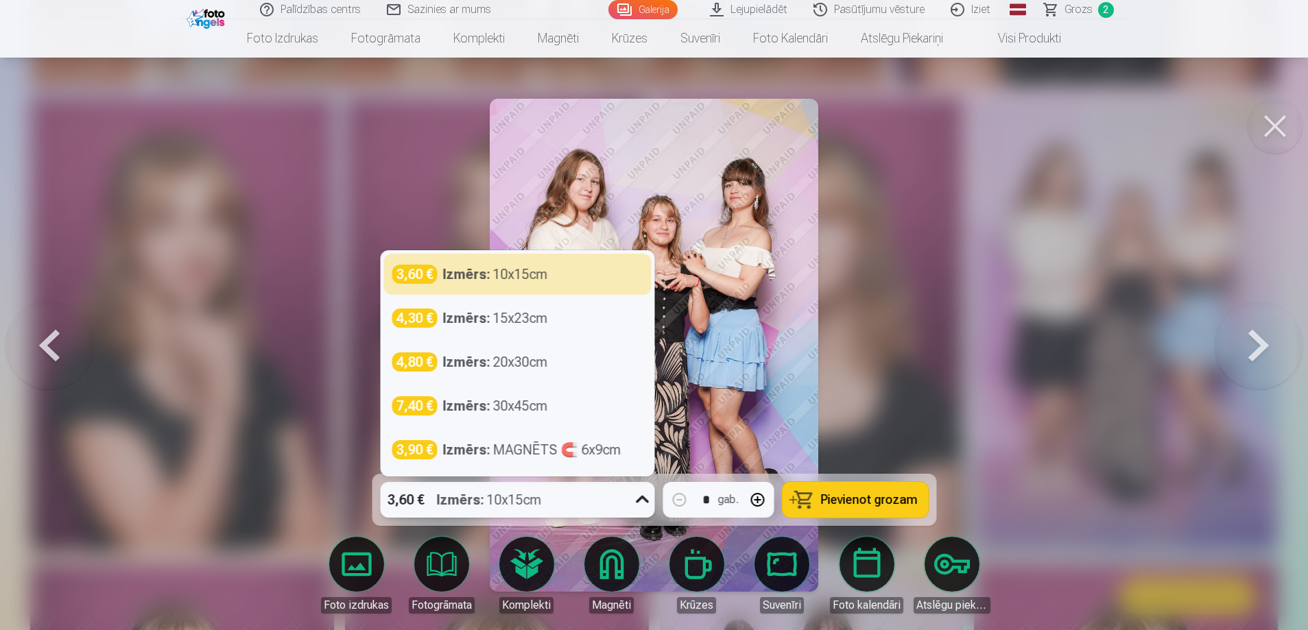
click at [608, 499] on div "3,60 € Izmērs : 10x15cm" at bounding box center [504, 500] width 248 height 36
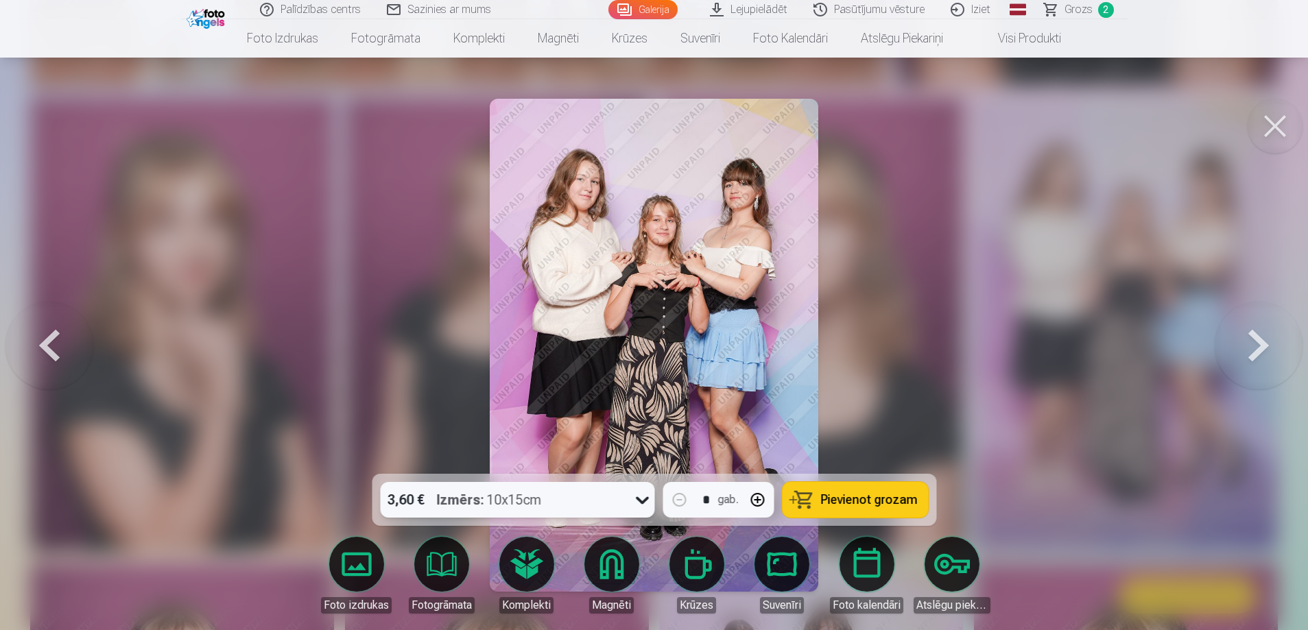
click at [627, 492] on div "3,60 € Izmērs : 10x15cm" at bounding box center [504, 500] width 248 height 36
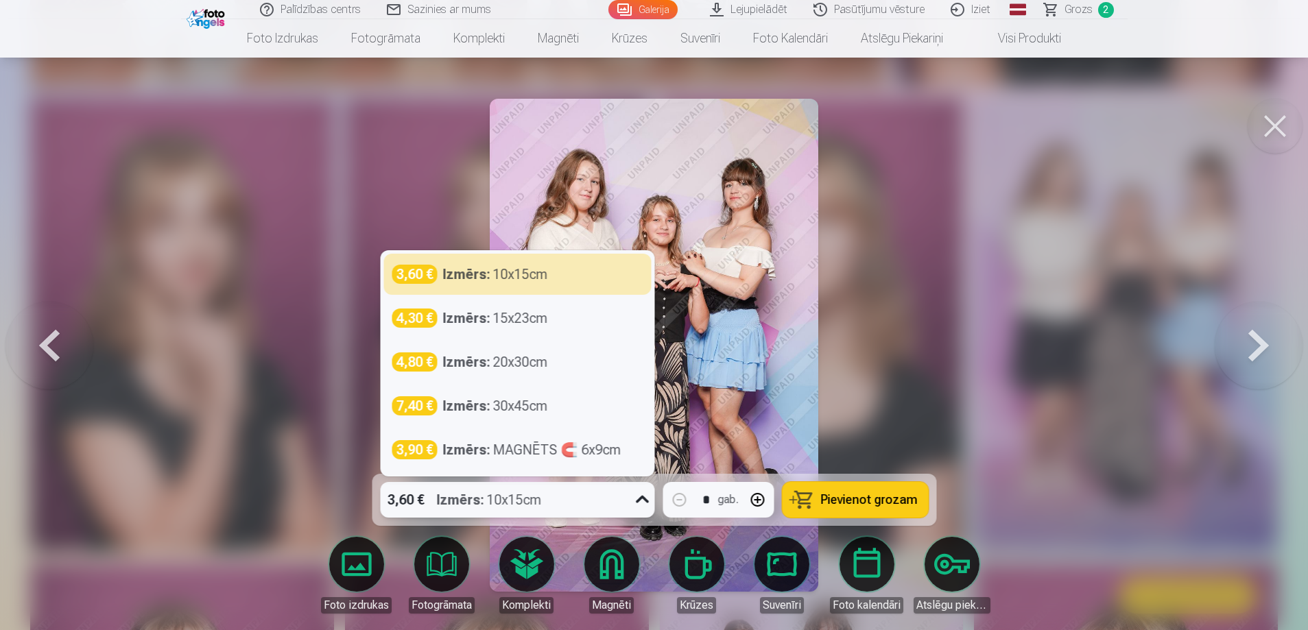
click at [627, 492] on div "3,60 € Izmērs : 10x15cm" at bounding box center [504, 500] width 248 height 36
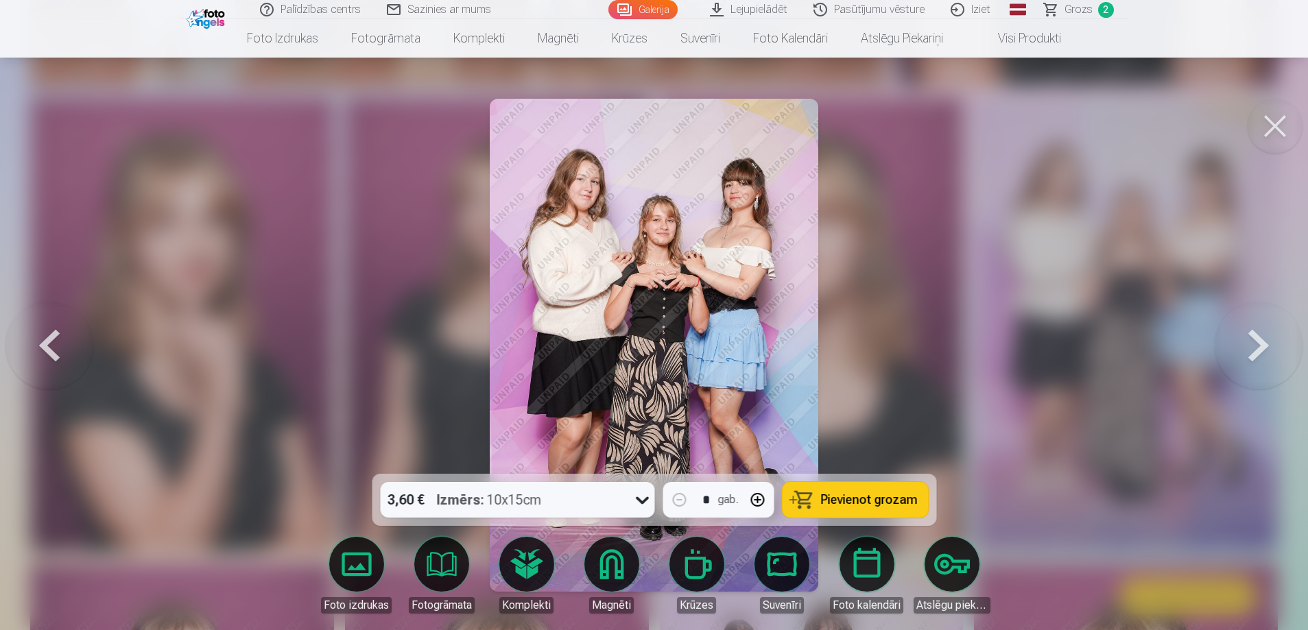
click at [1283, 118] on button at bounding box center [1274, 126] width 55 height 55
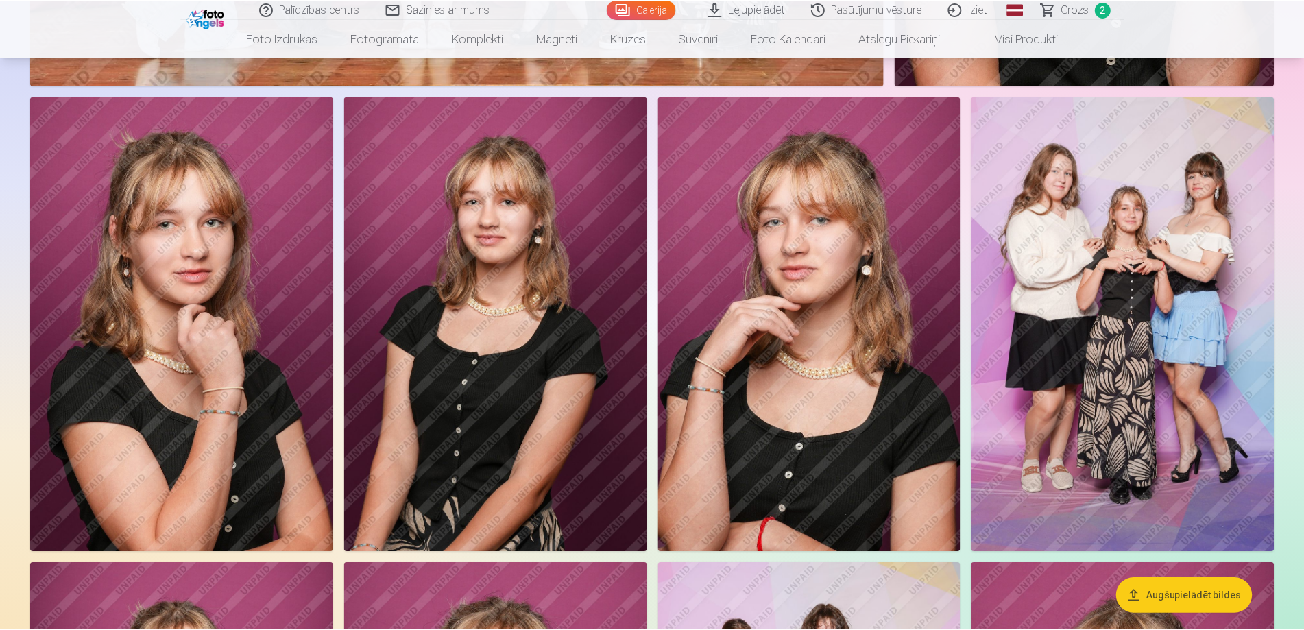
scroll to position [2057, 0]
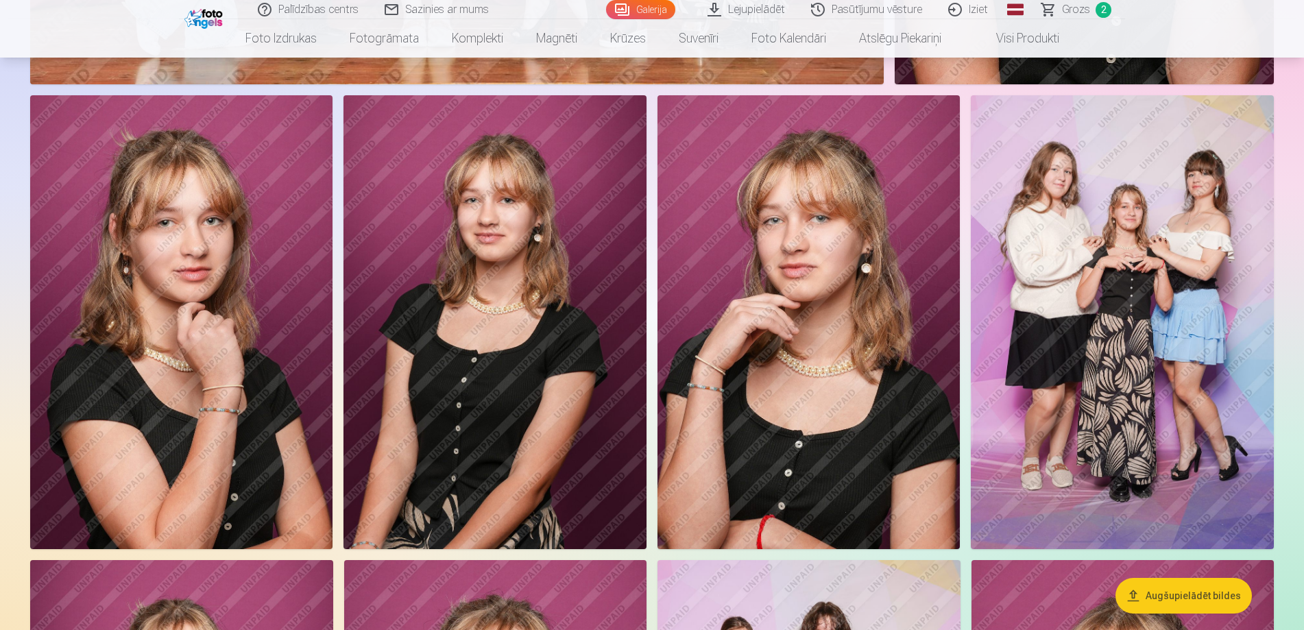
click at [601, 261] on img at bounding box center [495, 322] width 303 height 455
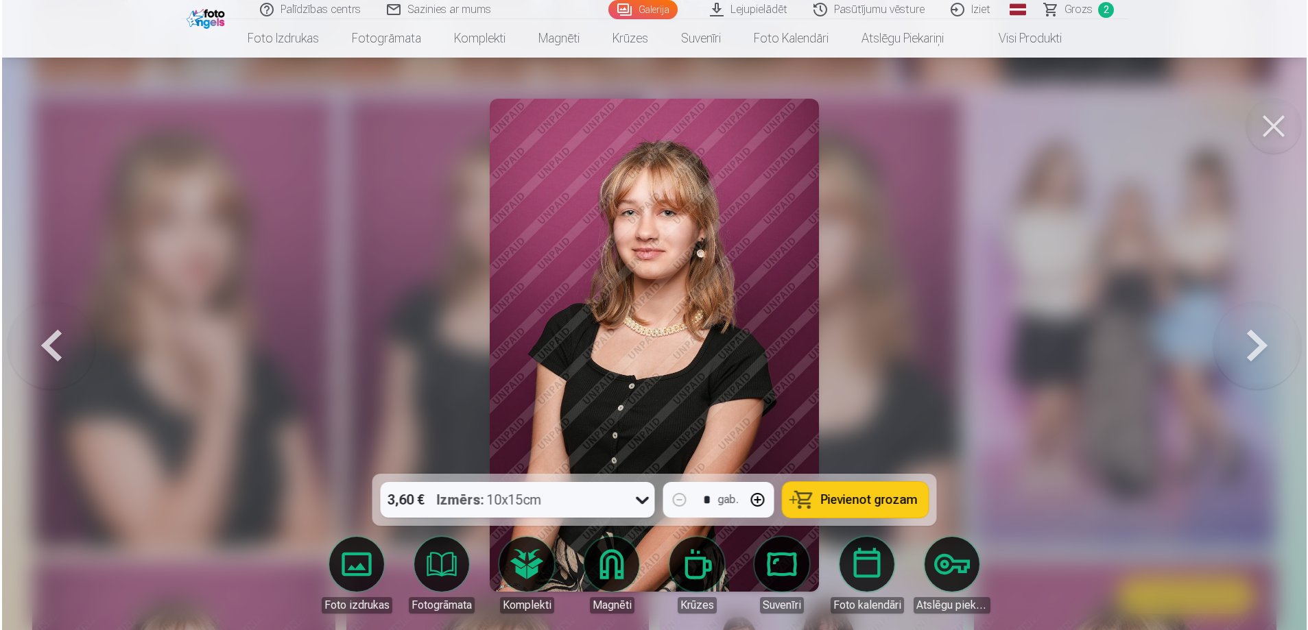
scroll to position [2061, 0]
click at [846, 497] on span "Pievienot grozam" at bounding box center [868, 500] width 97 height 12
click at [1270, 129] on button at bounding box center [1274, 126] width 55 height 55
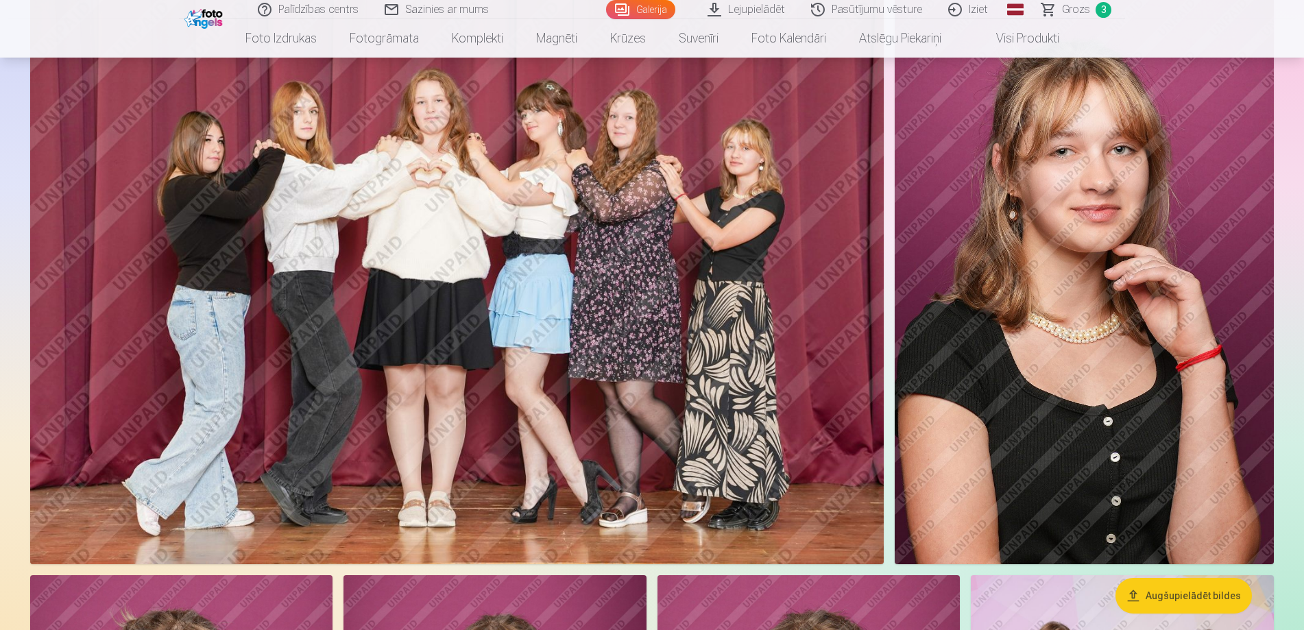
scroll to position [1509, 0]
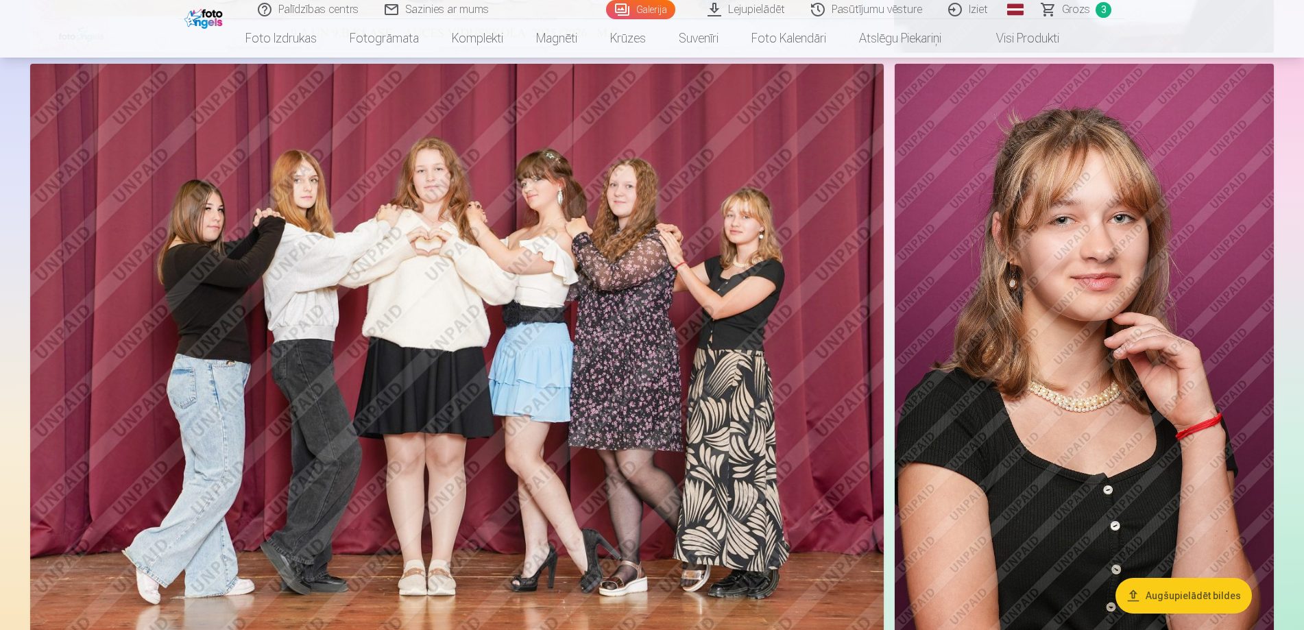
drag, startPoint x: 784, startPoint y: 195, endPoint x: 791, endPoint y: 178, distance: 19.1
click at [791, 178] on img at bounding box center [457, 348] width 854 height 569
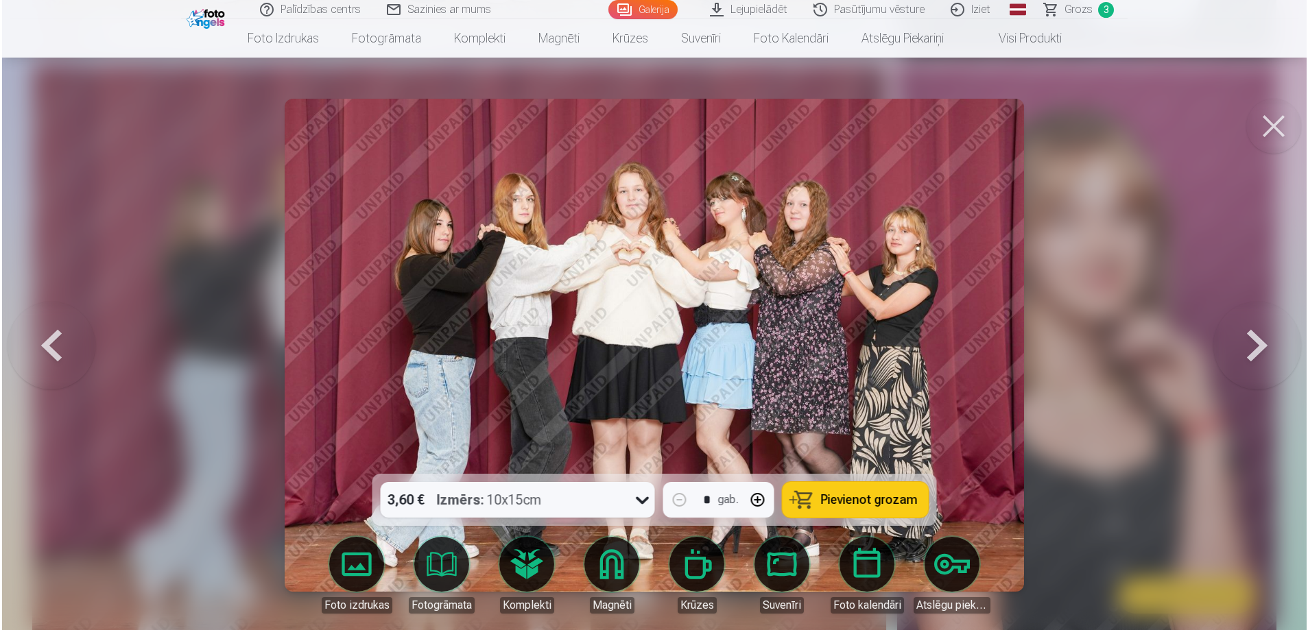
scroll to position [1511, 0]
click at [867, 495] on span "Pievienot grozam" at bounding box center [868, 500] width 97 height 12
click at [1277, 121] on button at bounding box center [1274, 126] width 55 height 55
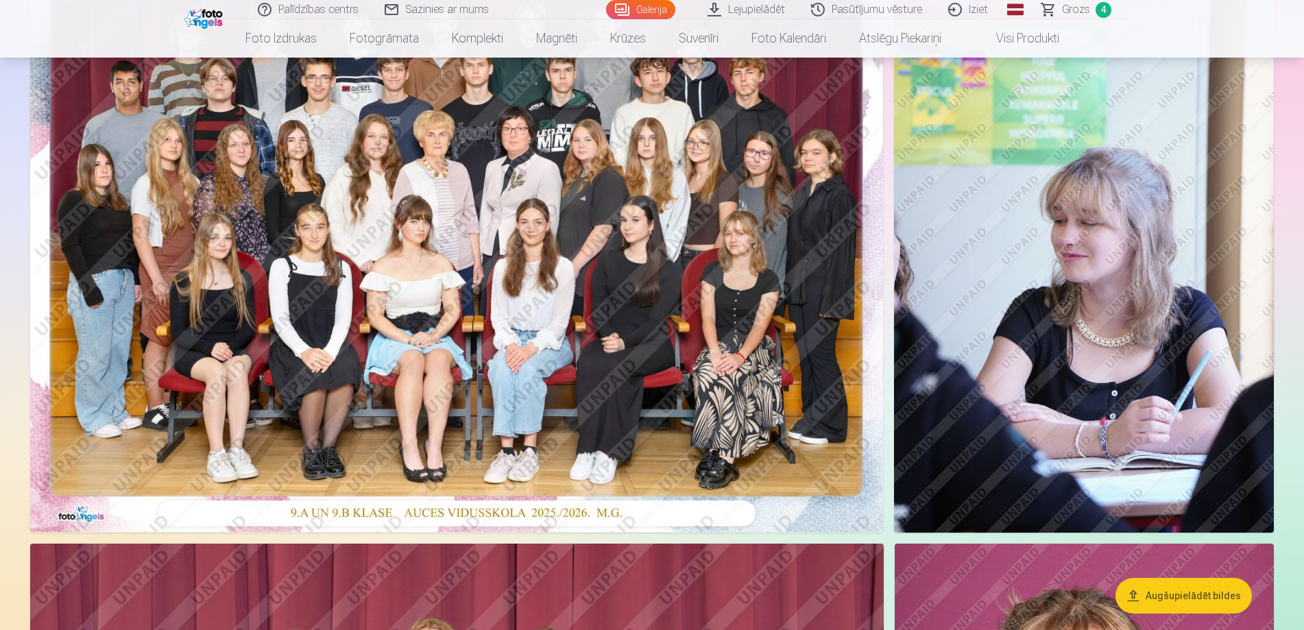
scroll to position [891, 0]
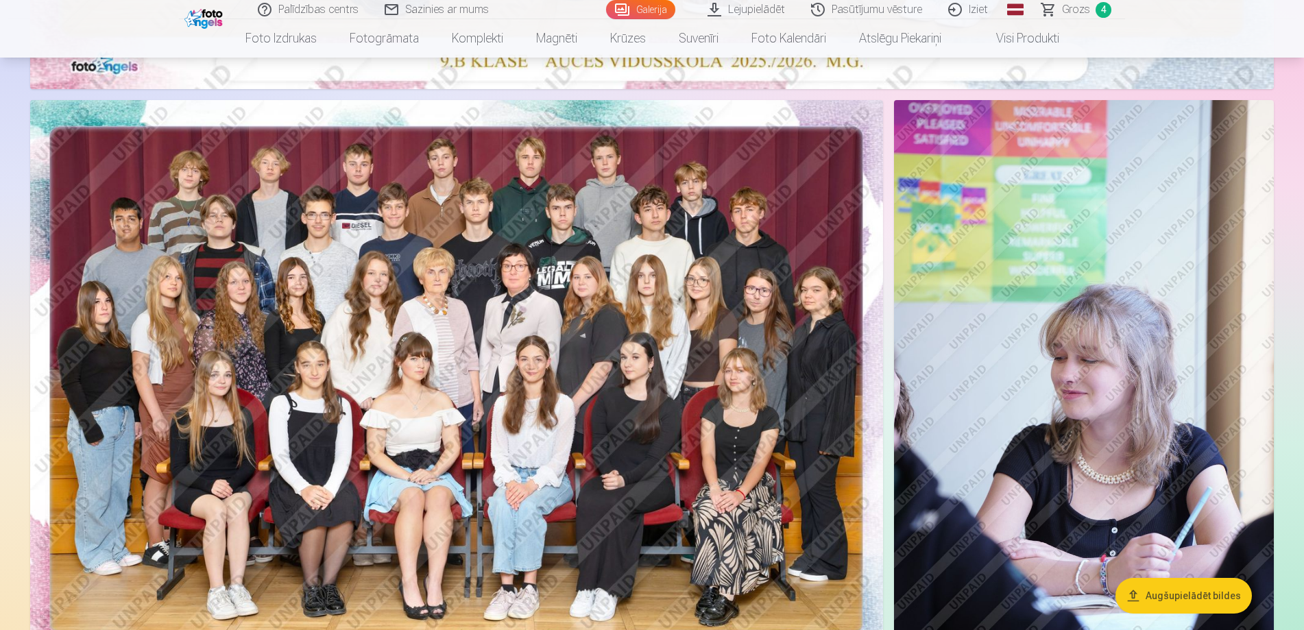
drag, startPoint x: 1040, startPoint y: 227, endPoint x: 1008, endPoint y: 397, distance: 173.0
click at [1008, 397] on img at bounding box center [1084, 385] width 380 height 570
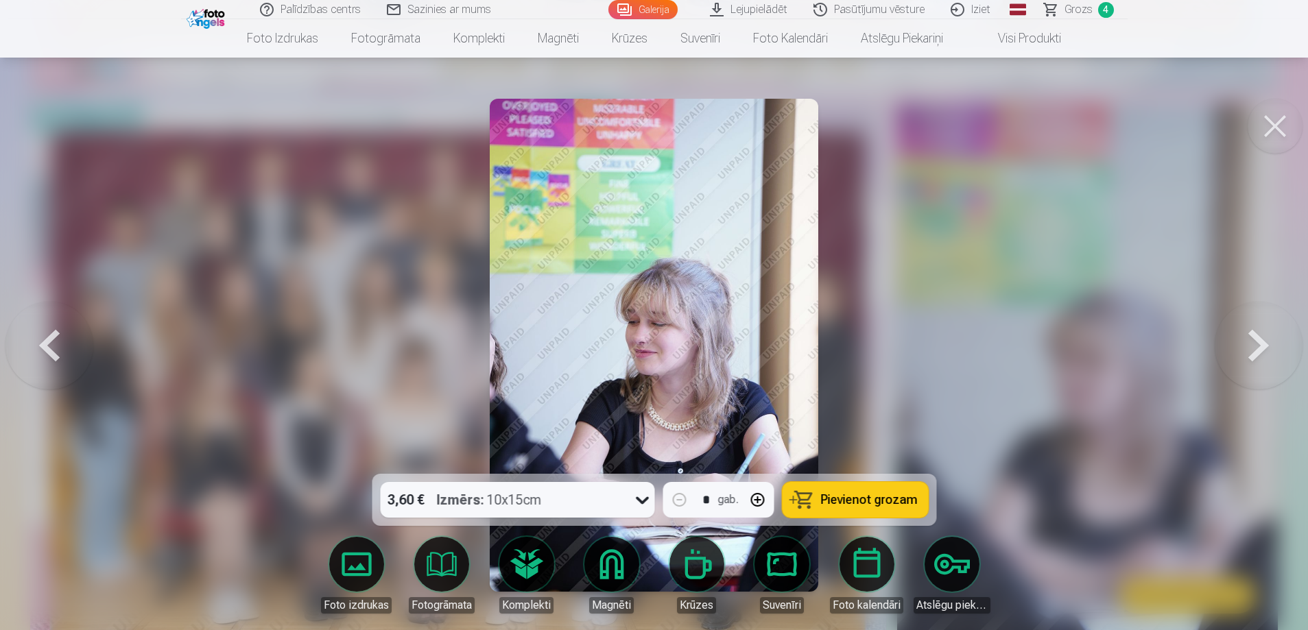
click at [825, 499] on span "Pievienot grozam" at bounding box center [868, 500] width 97 height 12
click at [1288, 134] on button at bounding box center [1274, 126] width 55 height 55
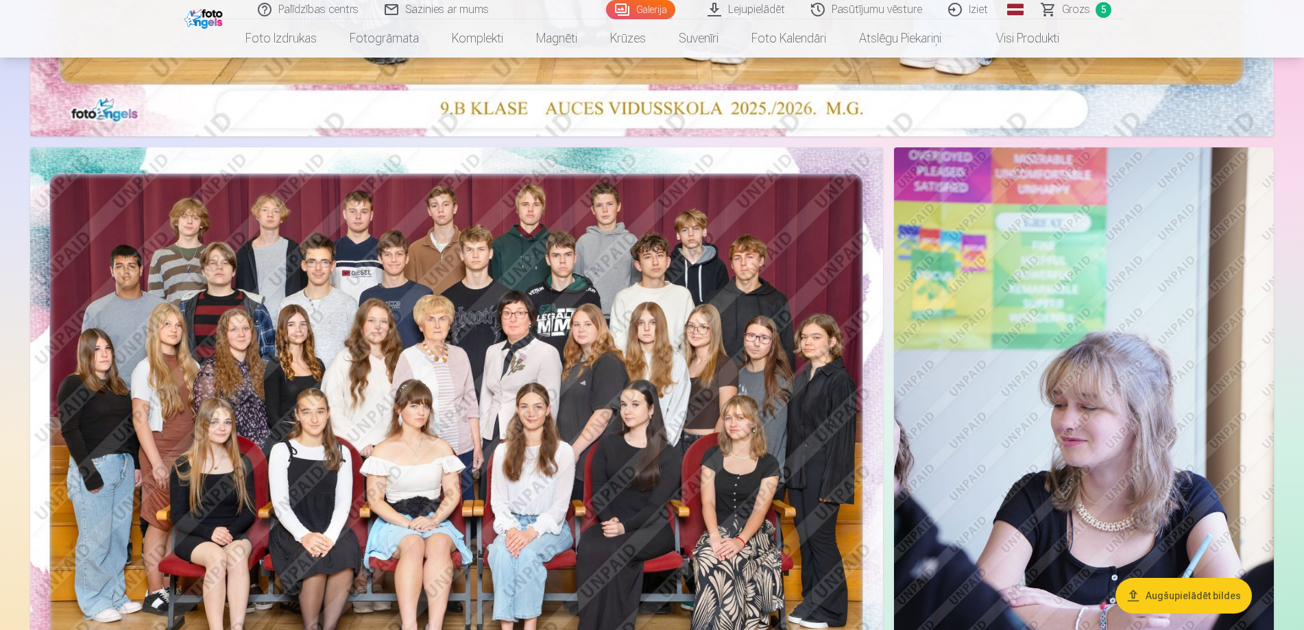
scroll to position [891, 0]
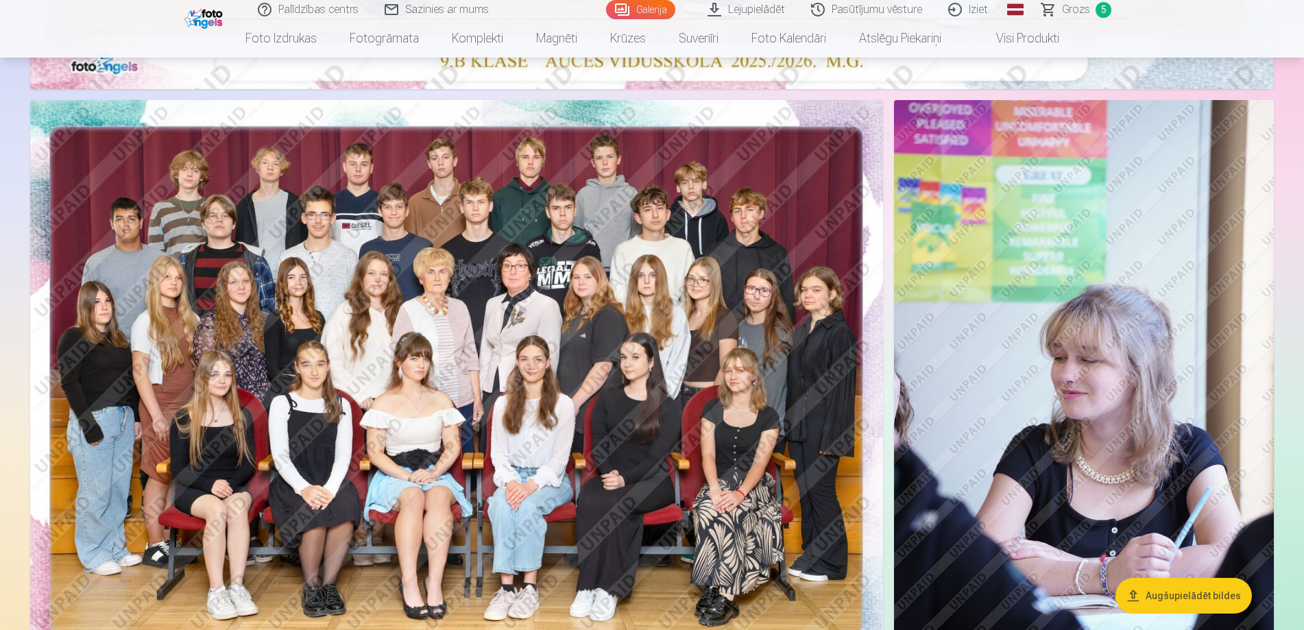
click at [721, 307] on img at bounding box center [456, 384] width 853 height 569
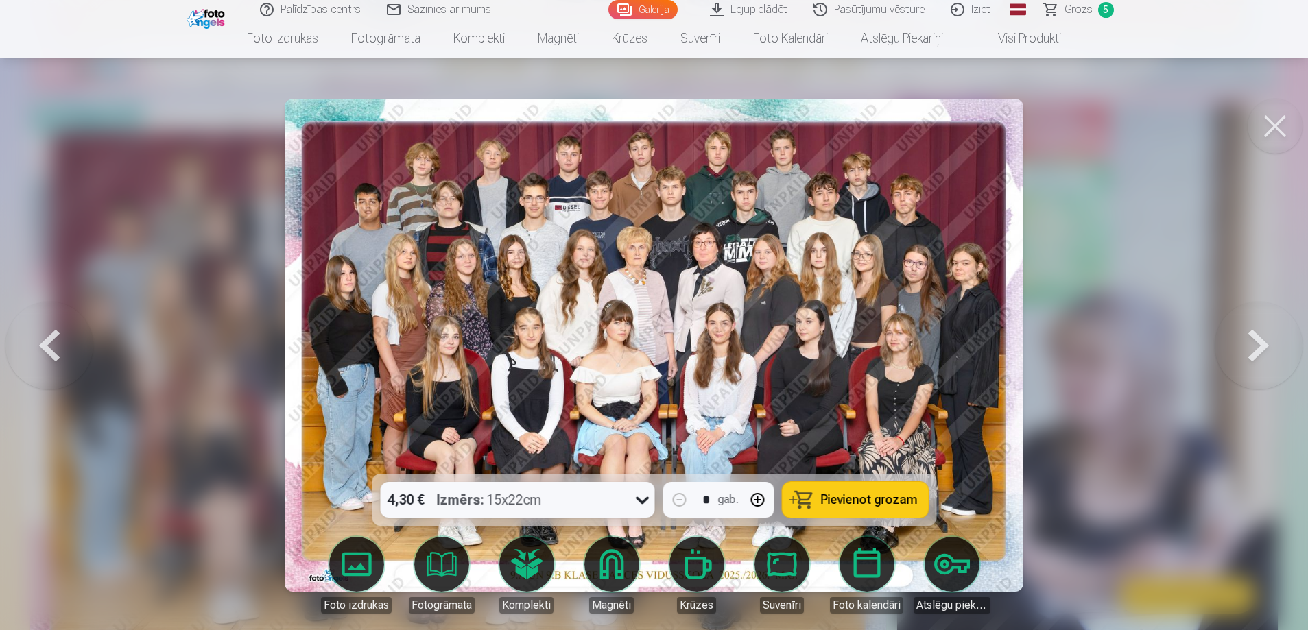
click at [860, 501] on span "Pievienot grozam" at bounding box center [868, 500] width 97 height 12
click at [1267, 125] on button at bounding box center [1274, 126] width 55 height 55
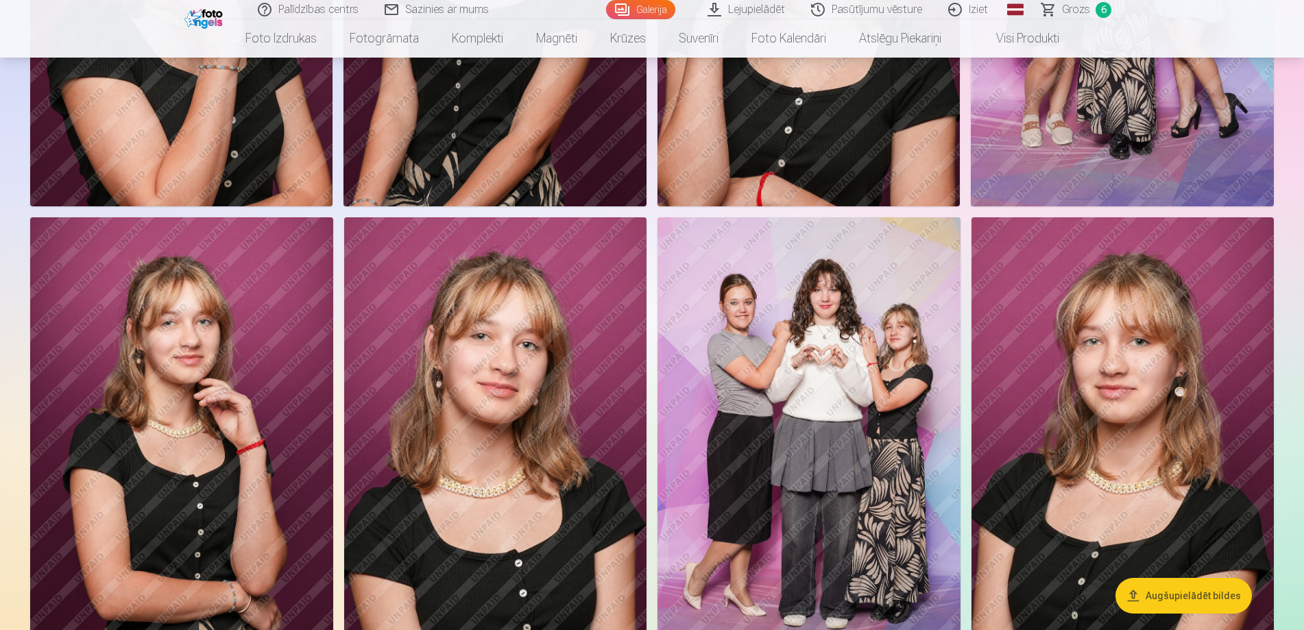
scroll to position [2469, 0]
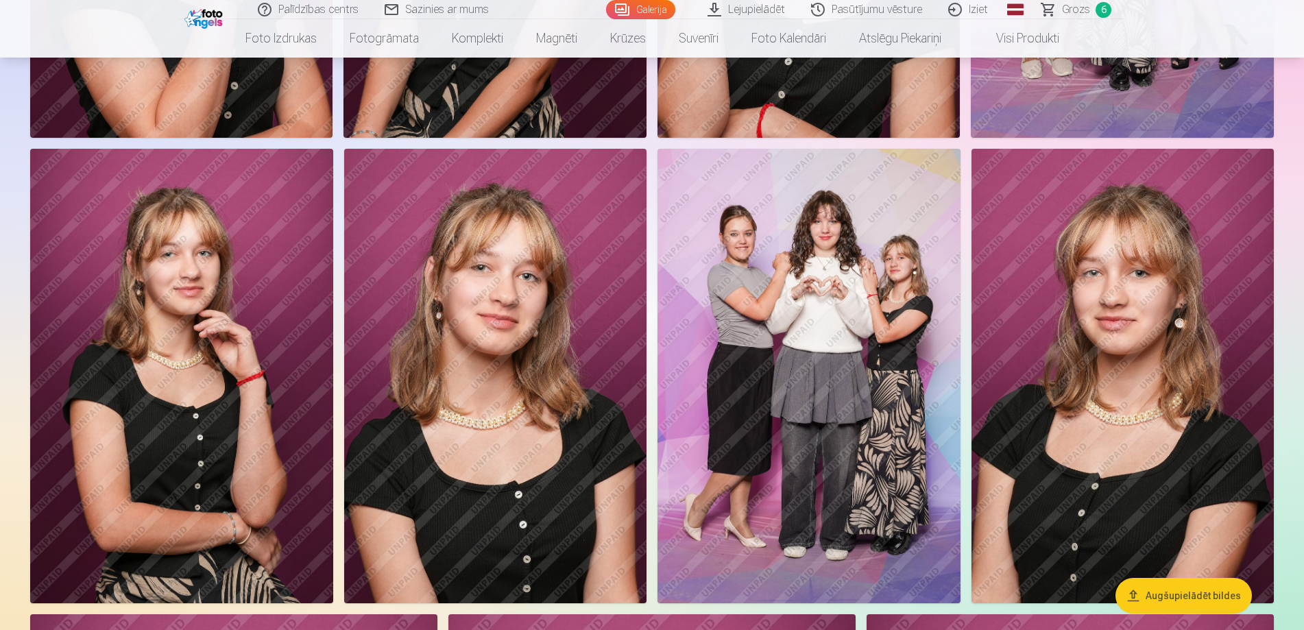
click at [1162, 343] on img at bounding box center [1123, 376] width 302 height 454
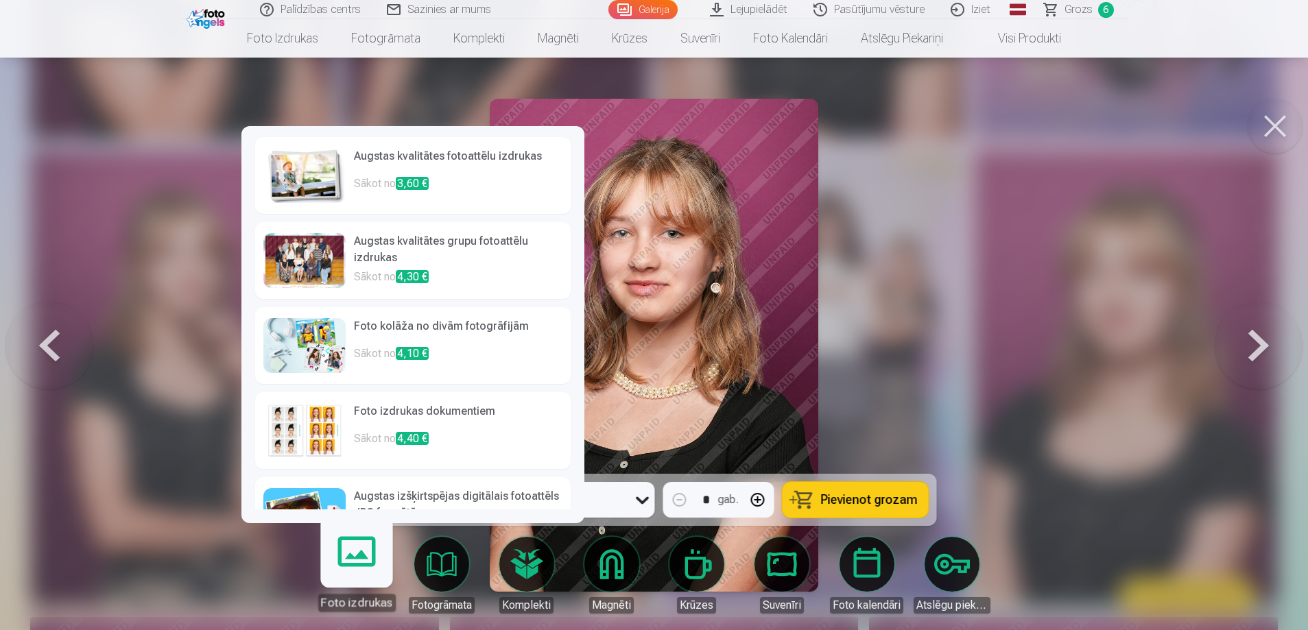
scroll to position [47, 0]
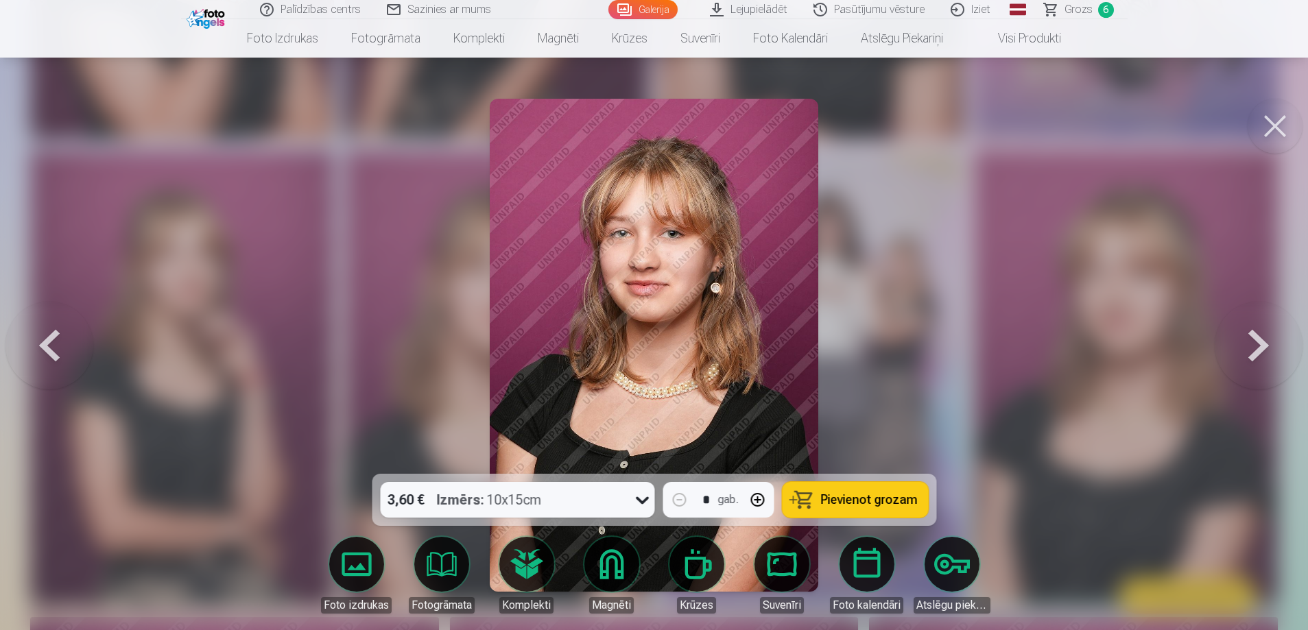
click at [1269, 117] on button at bounding box center [1274, 126] width 55 height 55
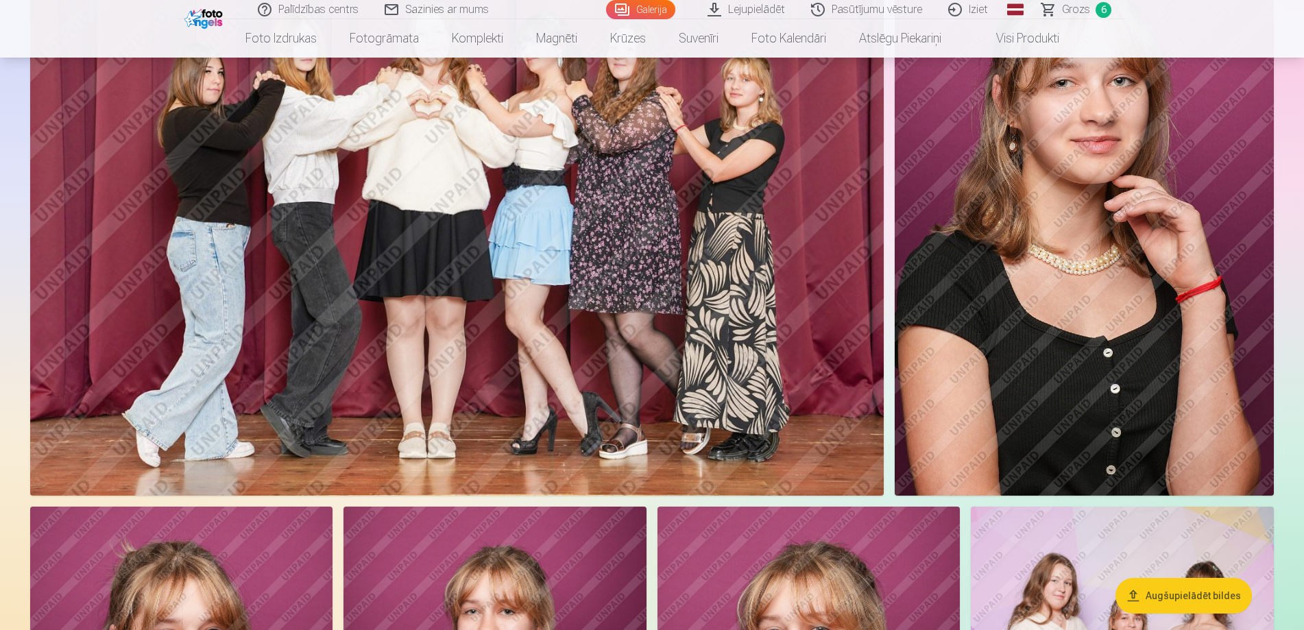
scroll to position [1577, 0]
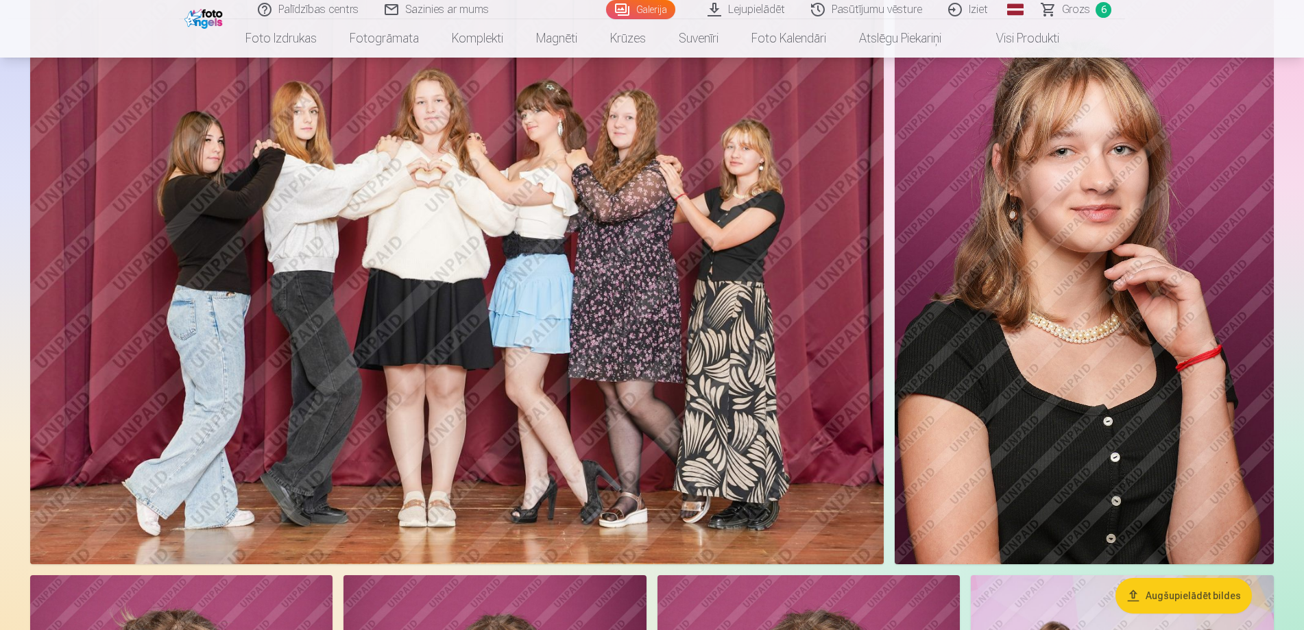
click at [1070, 0] on link "Grozs 6" at bounding box center [1077, 9] width 96 height 19
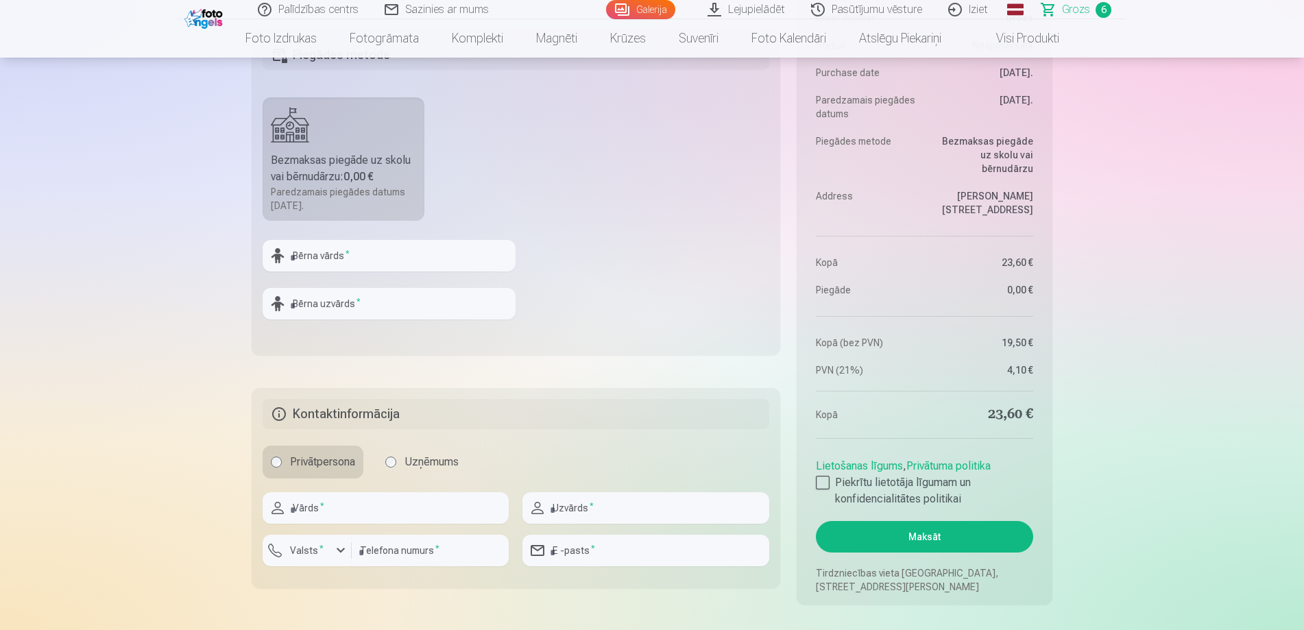
scroll to position [1097, 0]
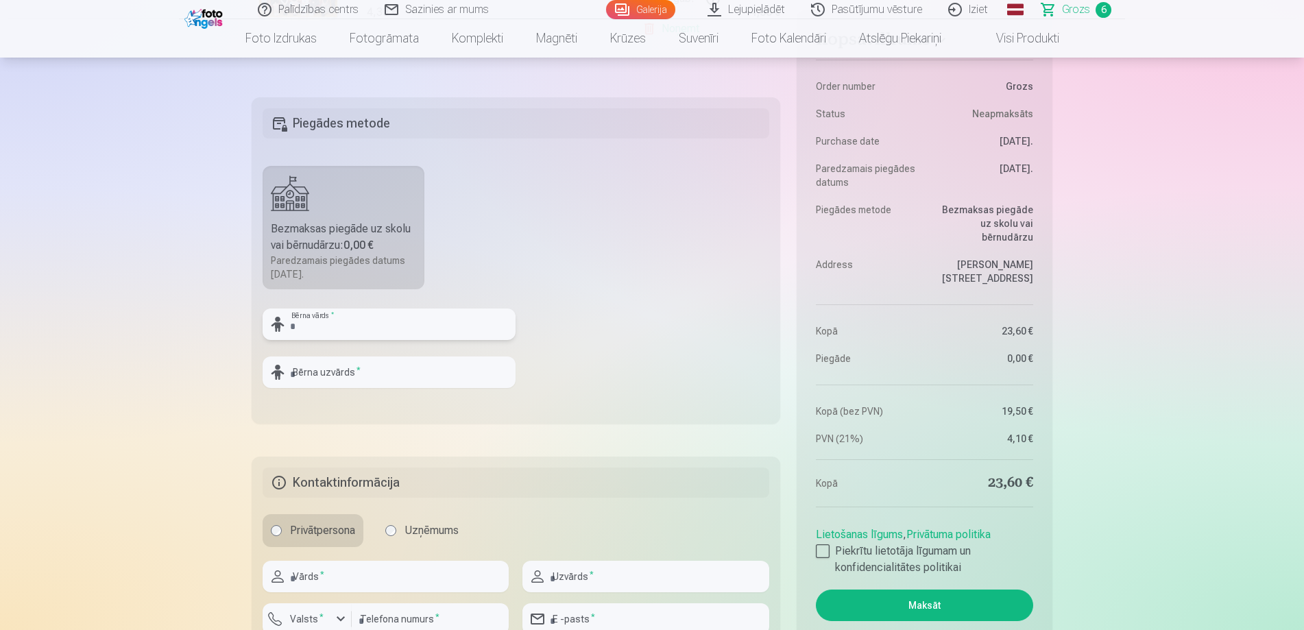
click at [318, 329] on input "text" at bounding box center [389, 325] width 253 height 32
type input "*"
type input "****"
click at [445, 359] on input "text" at bounding box center [389, 373] width 253 height 32
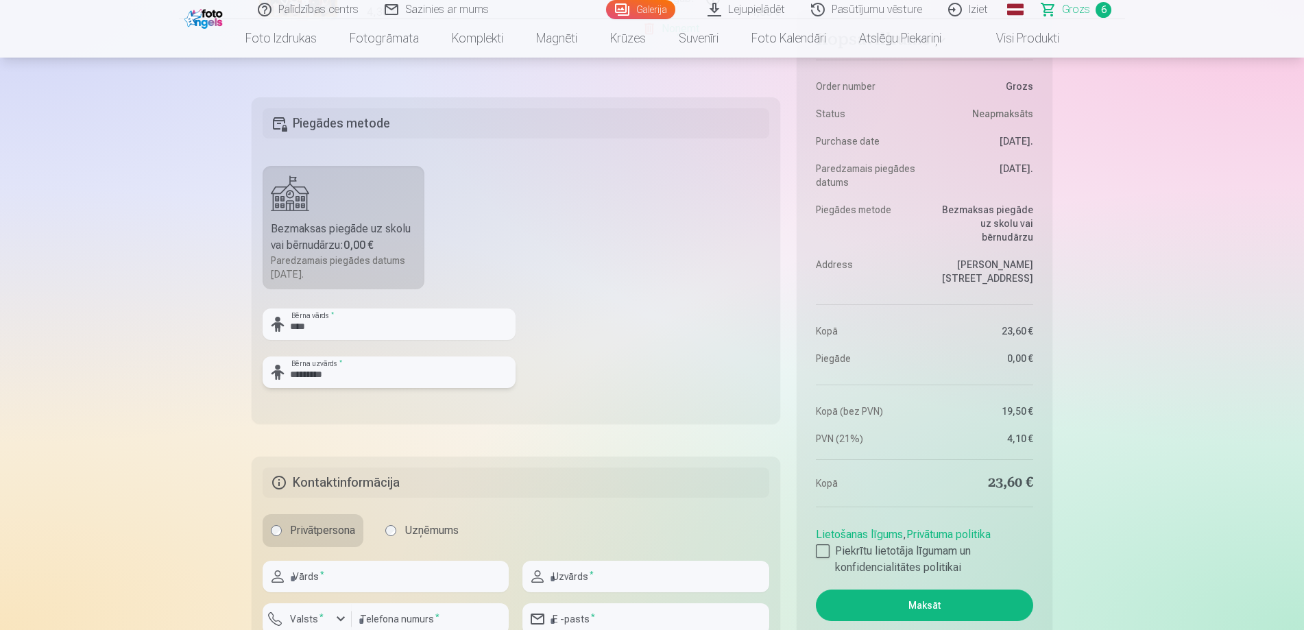
type input "*********"
click at [559, 298] on fieldset "Piegādes metode Bezmaksas piegāde uz skolu vai bērnudārzu : 0,00 € Paredzamais …" at bounding box center [516, 260] width 529 height 326
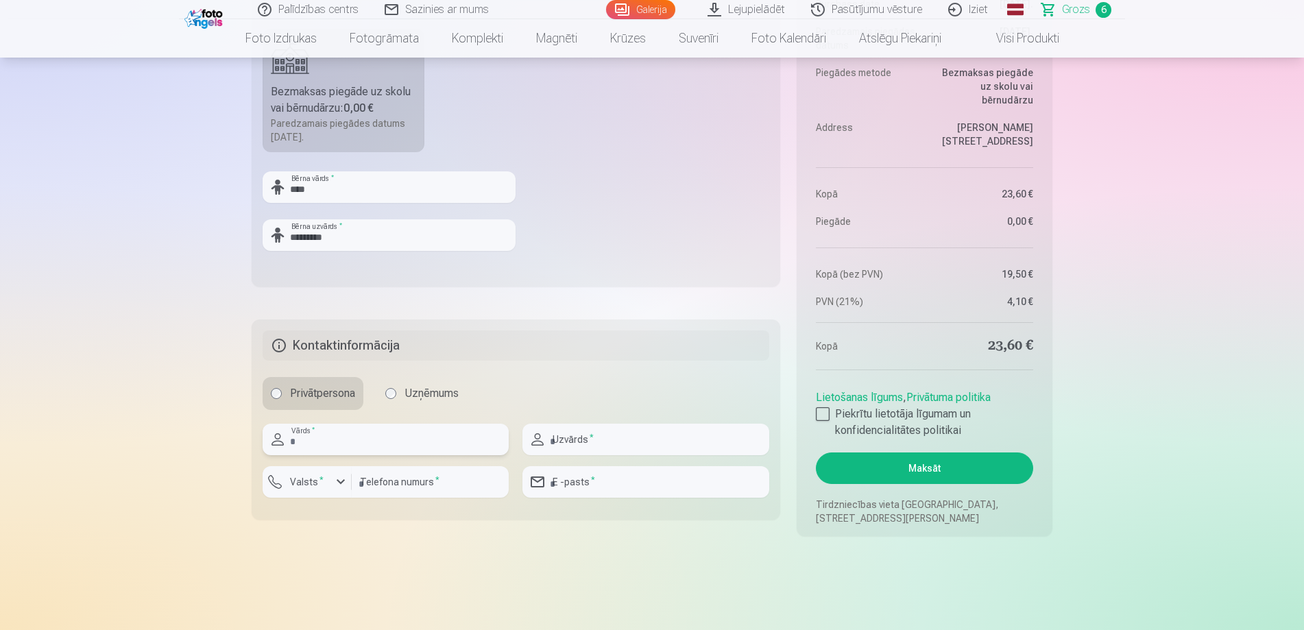
click at [467, 449] on input "text" at bounding box center [386, 440] width 246 height 32
type input "*****"
click at [593, 436] on input "text" at bounding box center [646, 440] width 246 height 32
type input "*********"
click at [662, 387] on div "Privātpersona Uzņēmums" at bounding box center [516, 393] width 507 height 33
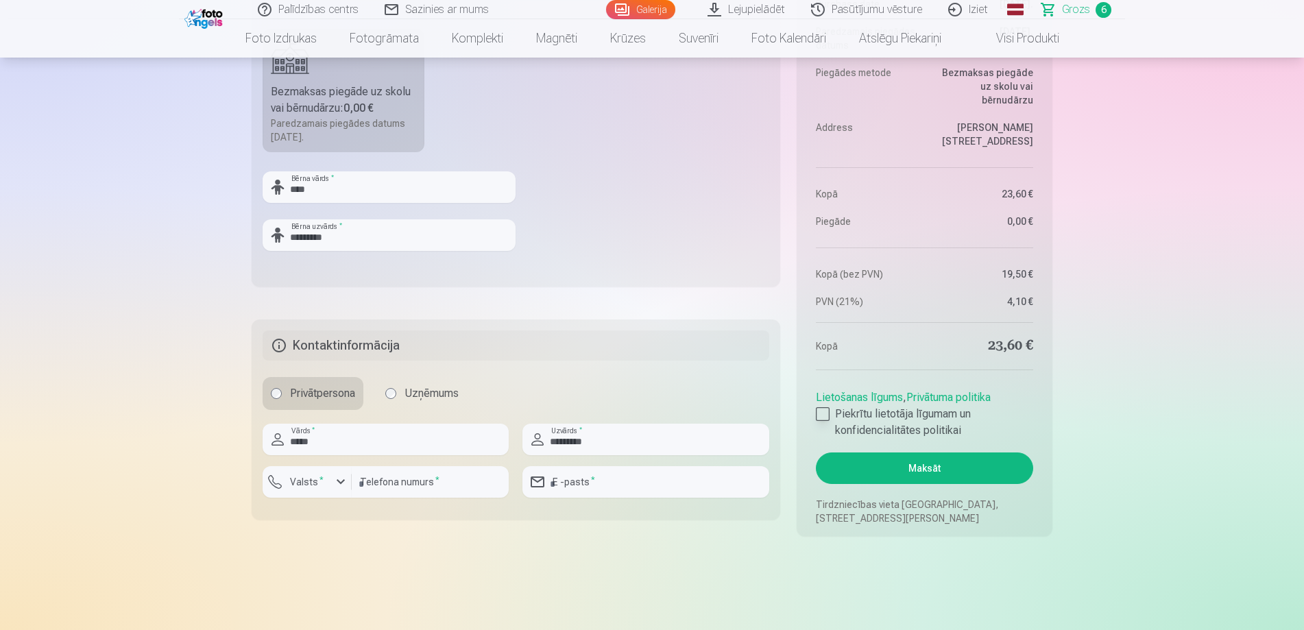
click at [816, 409] on label "Piekrītu lietotāja līgumam un konfidencialitātes politikai" at bounding box center [924, 422] width 217 height 33
click at [328, 484] on div "button" at bounding box center [310, 484] width 41 height 14
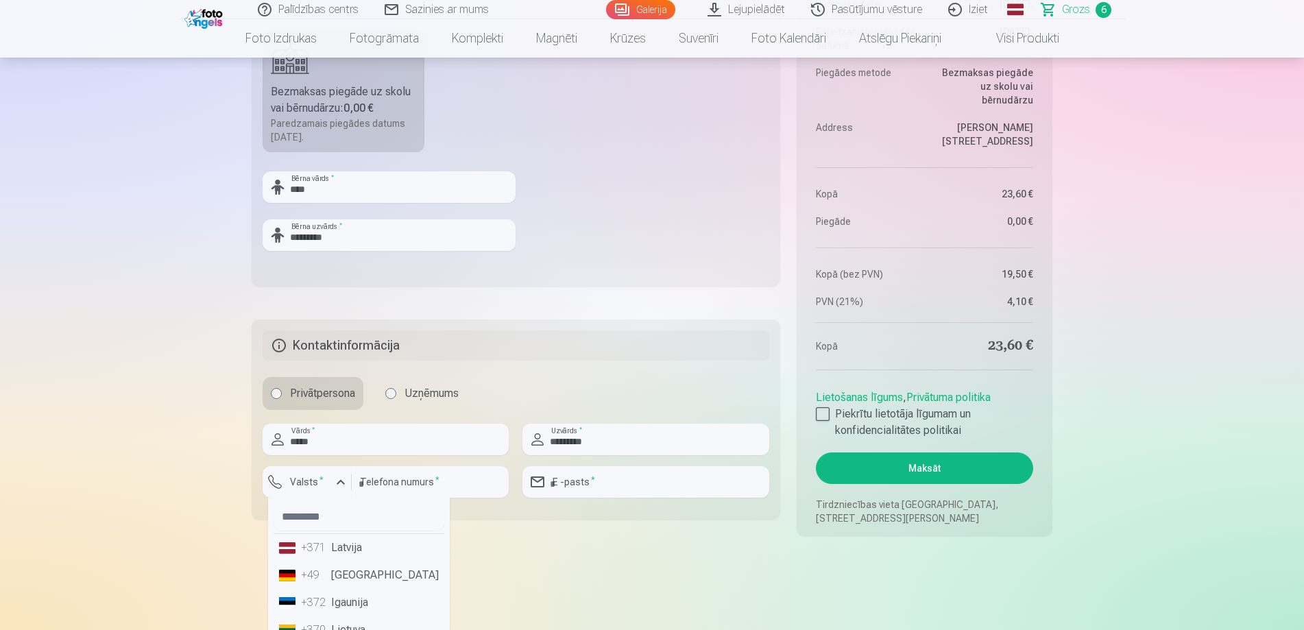
click at [353, 538] on li "+371 Latvija" at bounding box center [359, 547] width 171 height 27
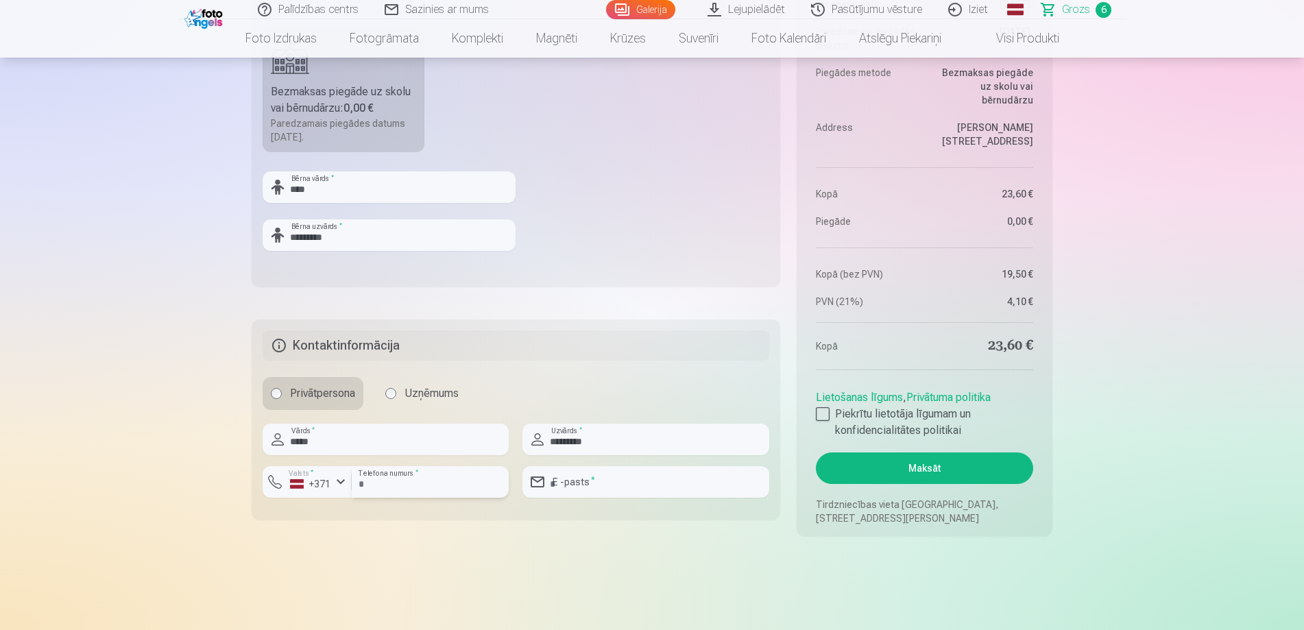
click at [392, 482] on input "number" at bounding box center [430, 482] width 157 height 32
type input "********"
type input "**********"
click at [409, 489] on input "********" at bounding box center [430, 482] width 157 height 32
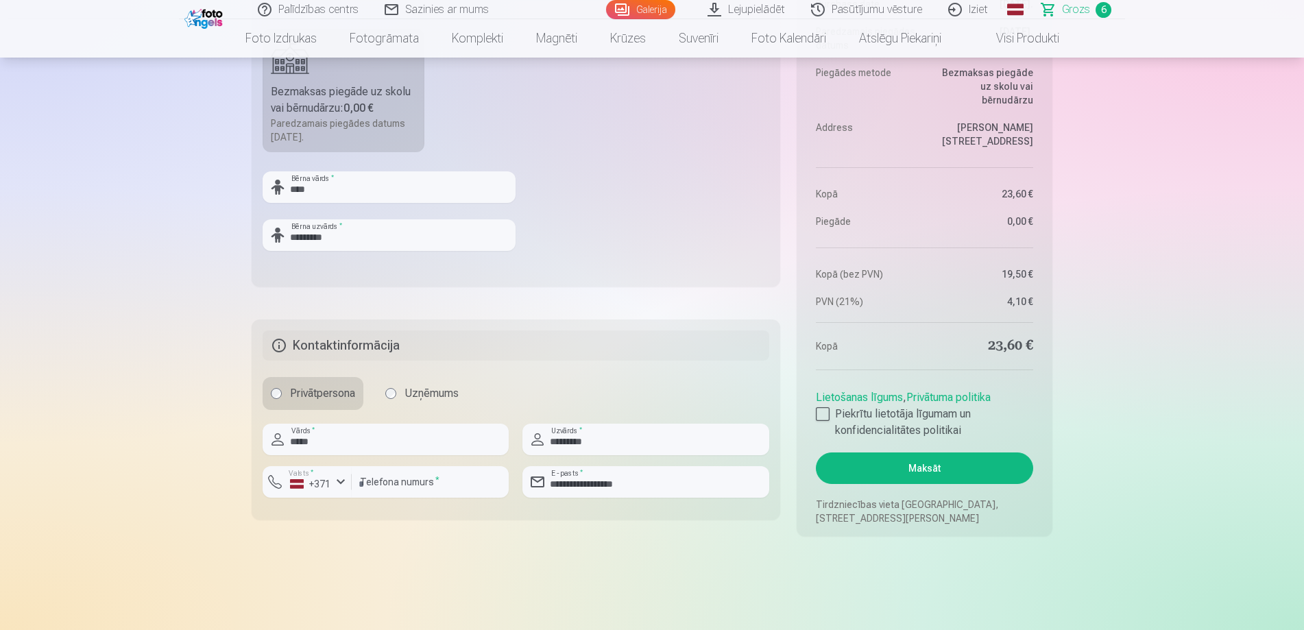
click at [904, 468] on button "Maksāt" at bounding box center [924, 469] width 217 height 32
